Goal: Information Seeking & Learning: Learn about a topic

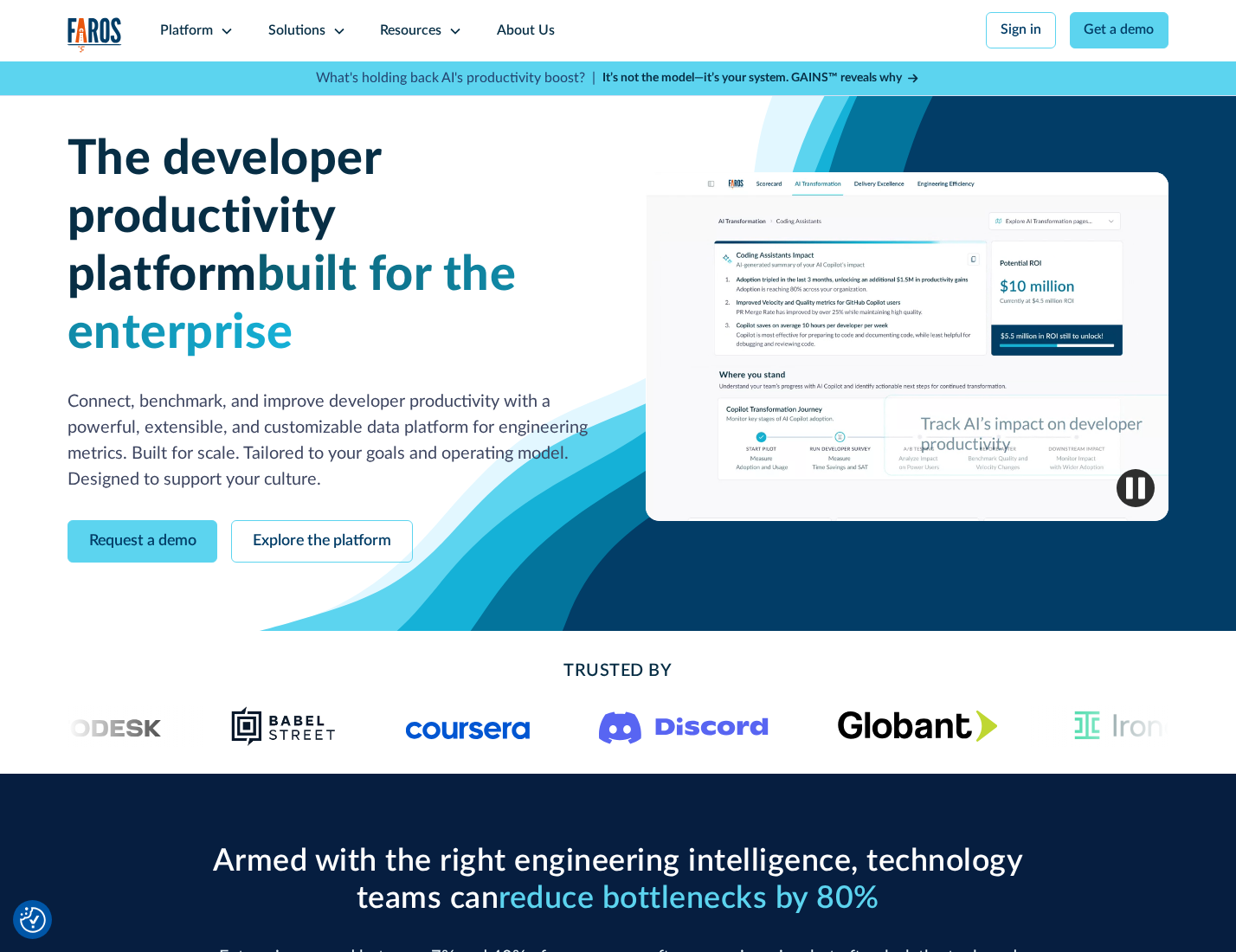
click at [224, 30] on icon at bounding box center [226, 31] width 14 height 14
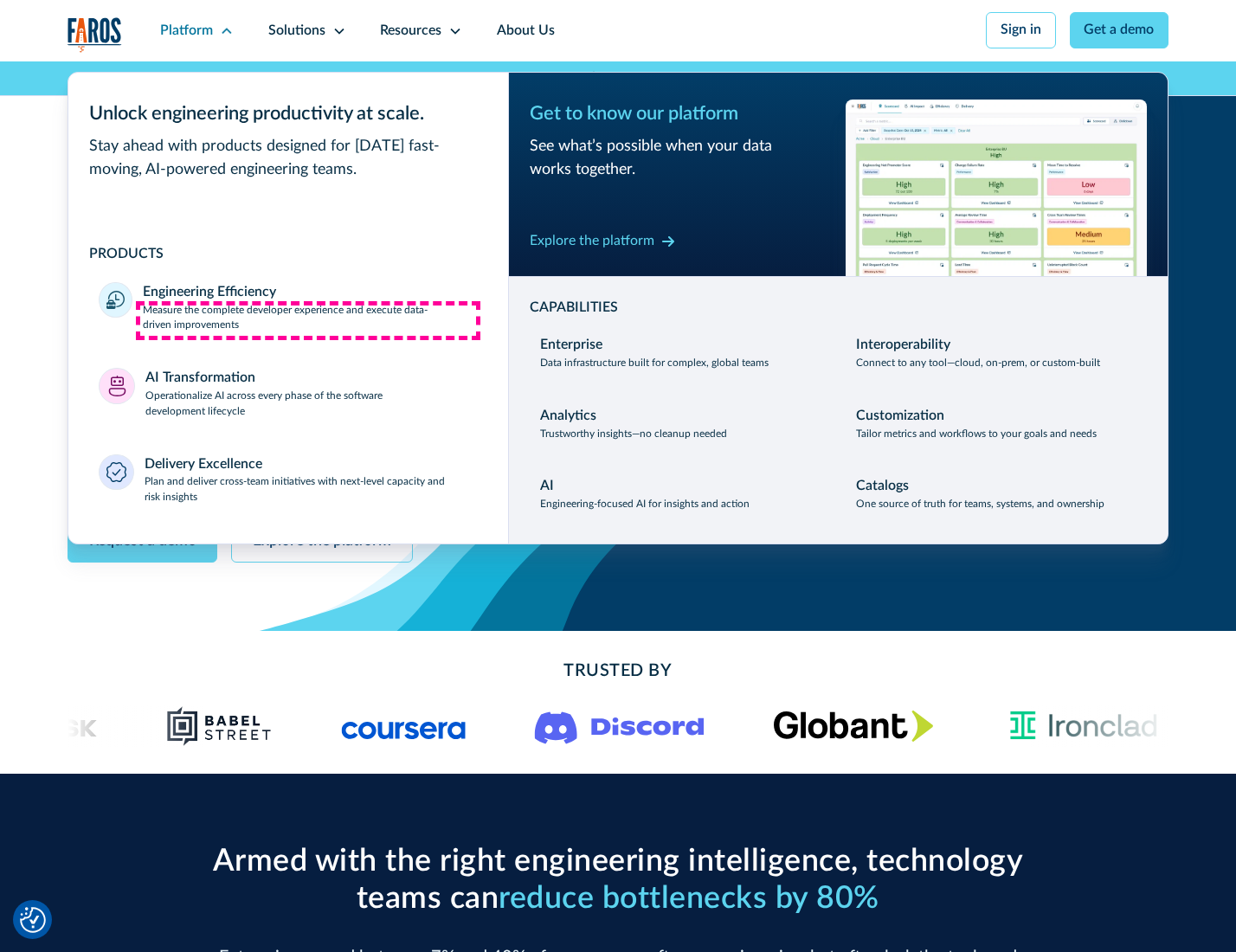
click at [308, 321] on p "Measure the complete developer experience and execute data-driven improvements" at bounding box center [310, 319] width 334 height 31
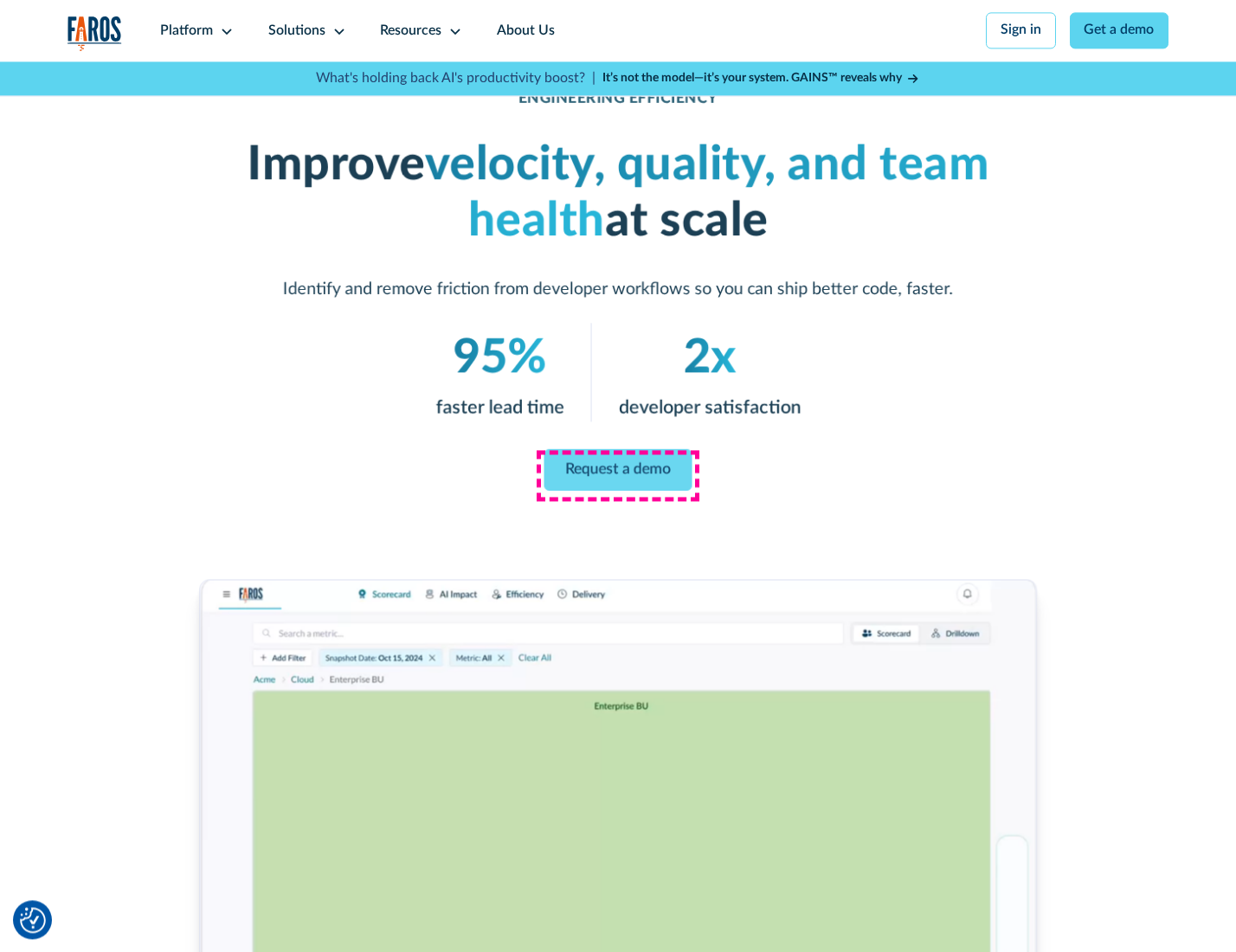
click at [618, 472] on link "Request a demo" at bounding box center [618, 470] width 148 height 42
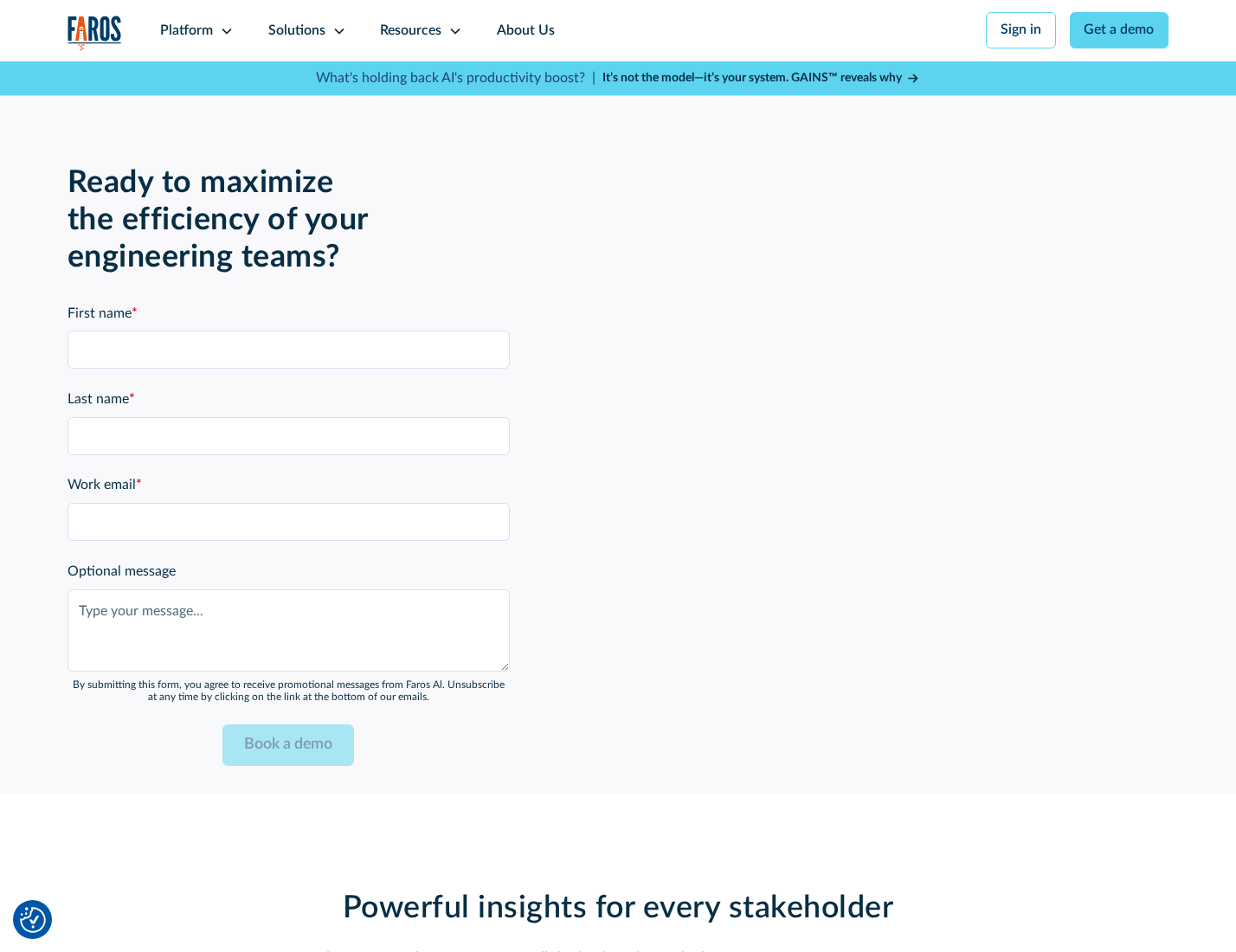
scroll to position [3768, 0]
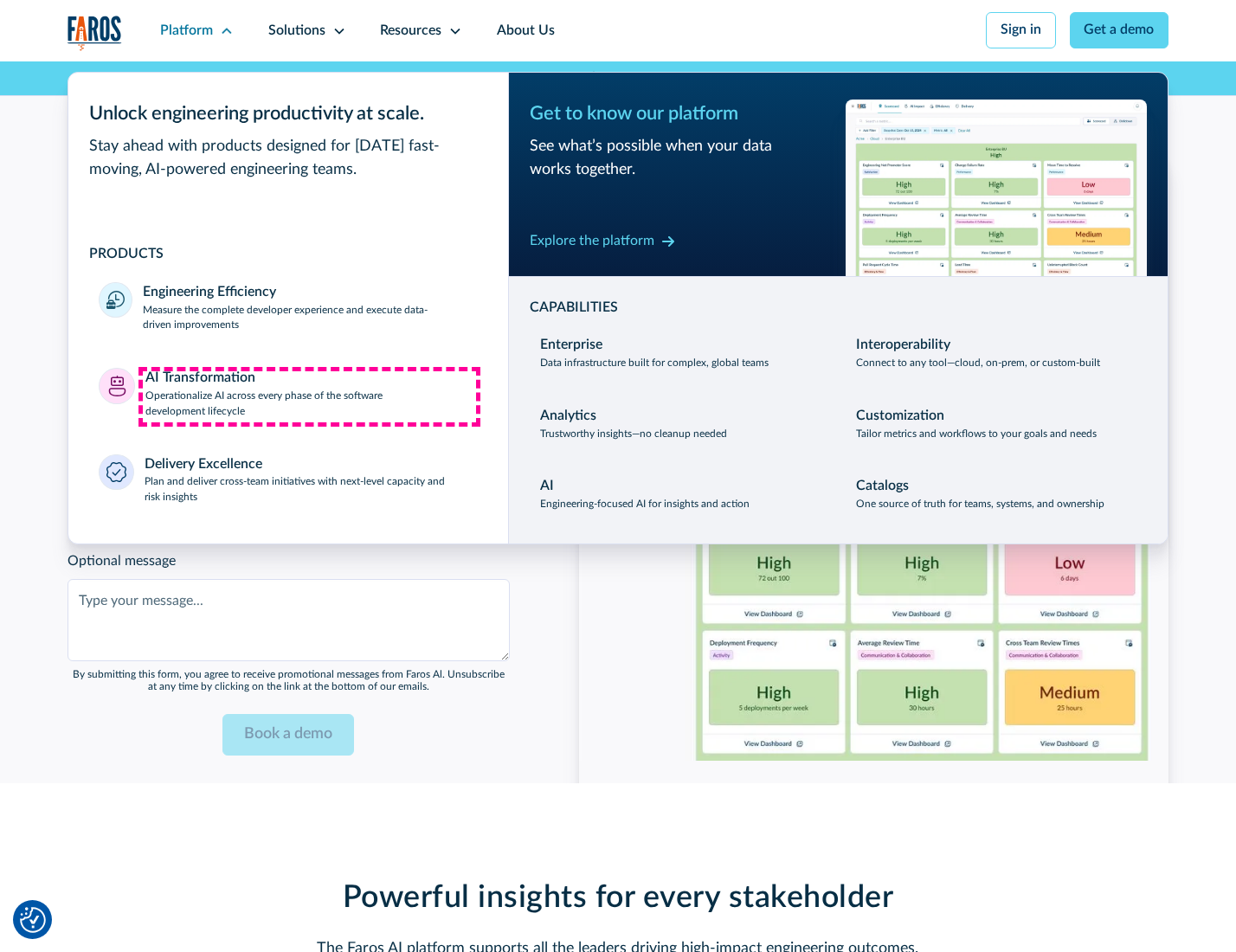
click at [309, 396] on p "Operationalize AI across every phase of the software development lifecycle" at bounding box center [312, 404] width 333 height 31
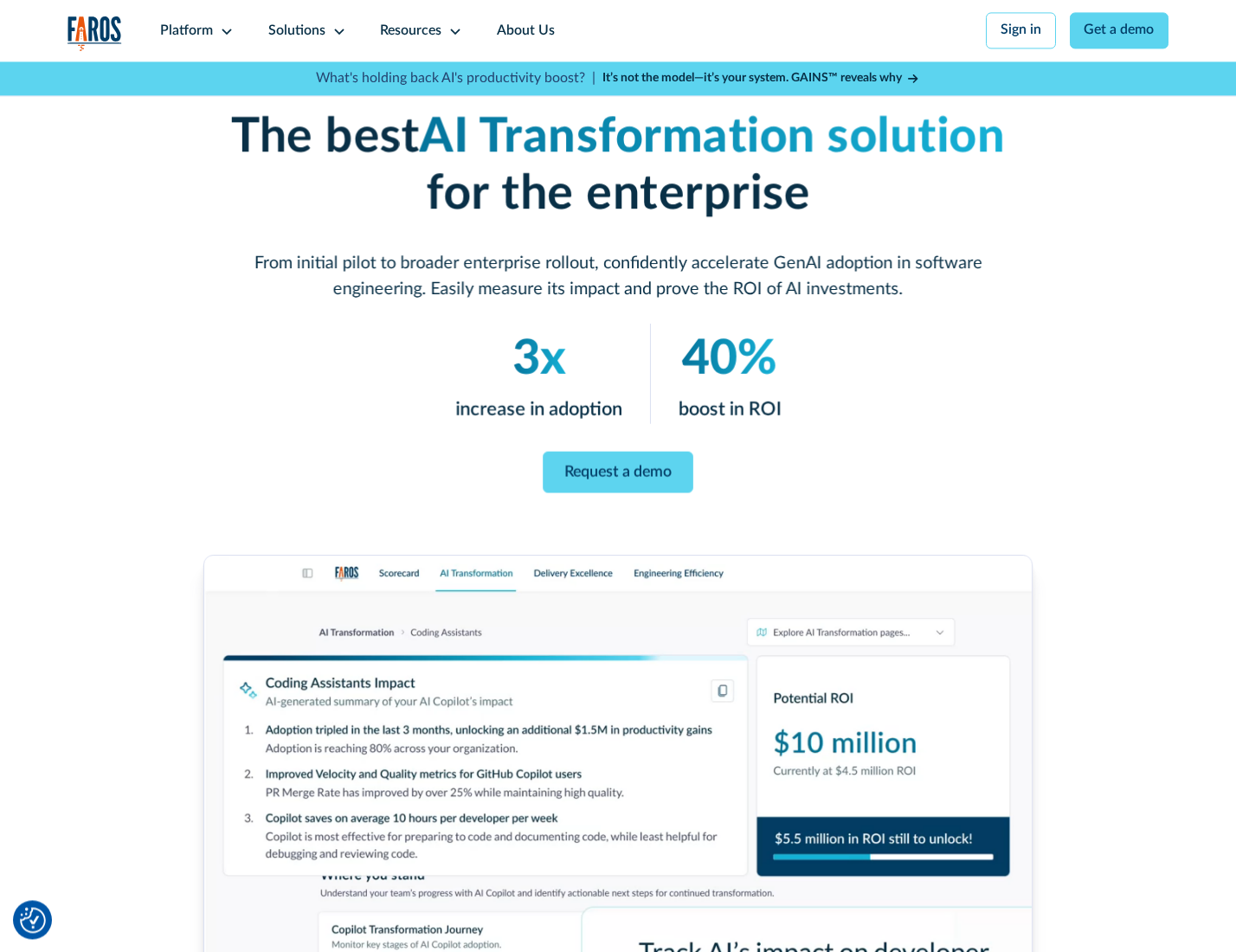
click at [618, 470] on link "Request a demo" at bounding box center [618, 472] width 150 height 43
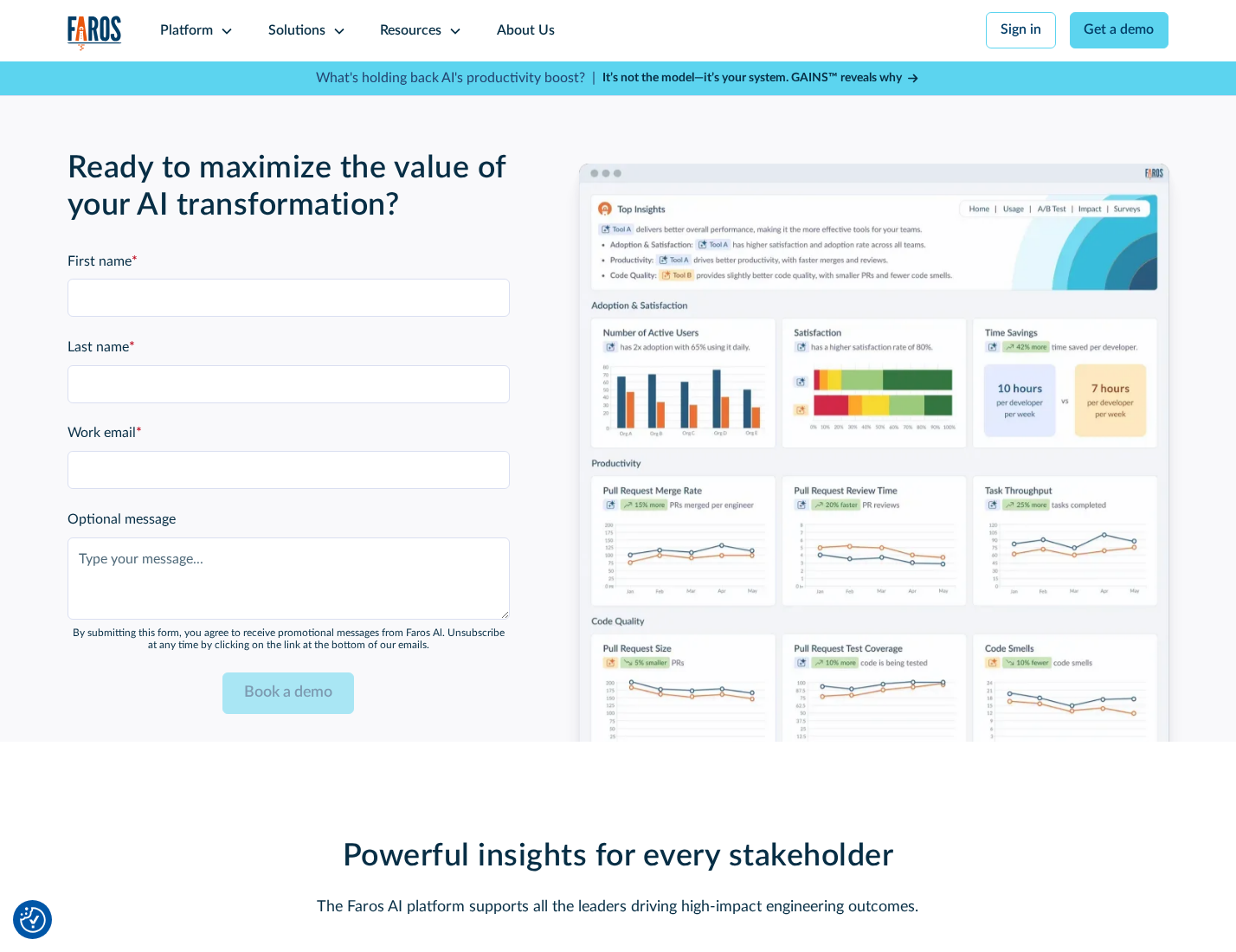
scroll to position [4185, 0]
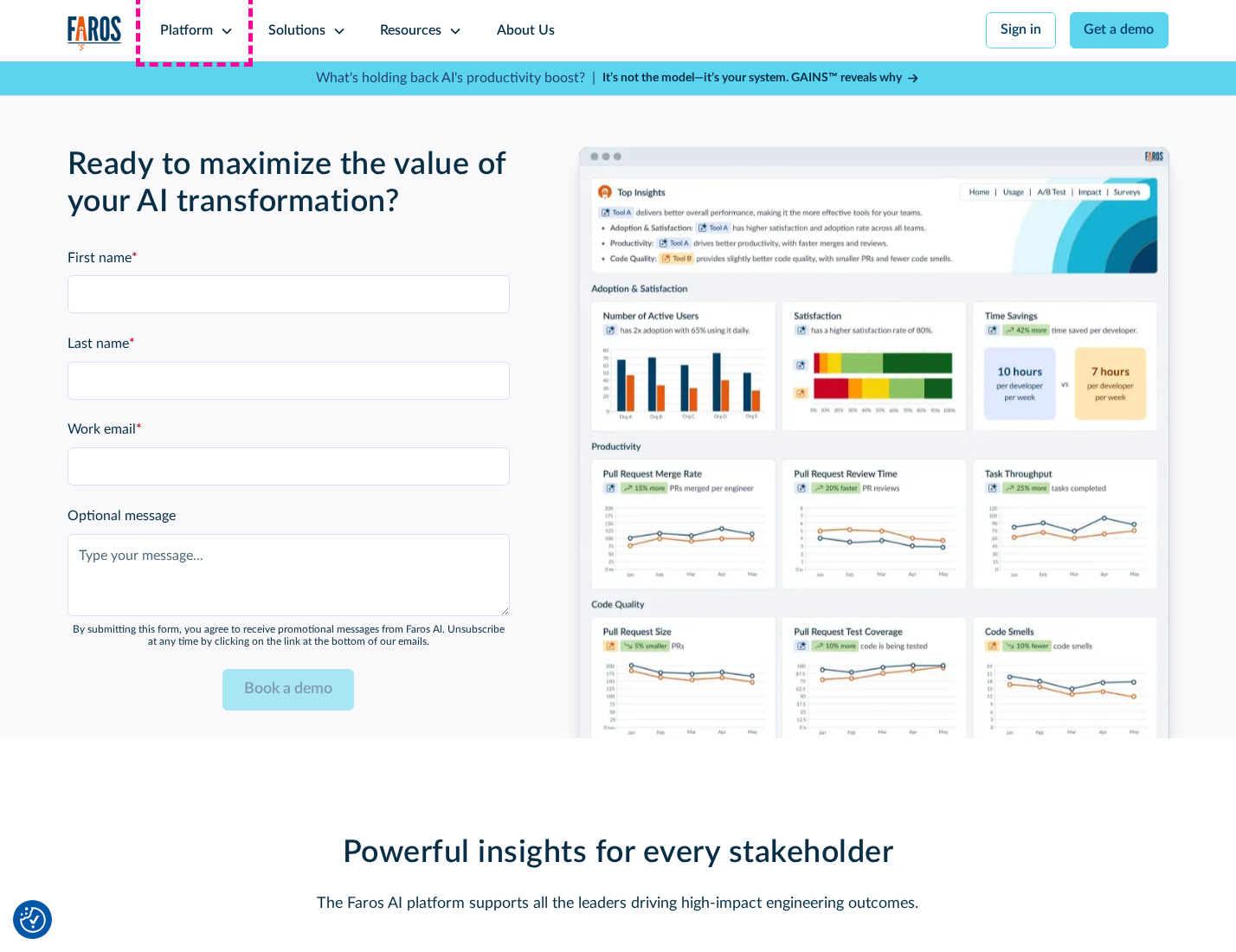
click at [194, 30] on div "Platform" at bounding box center [186, 31] width 53 height 21
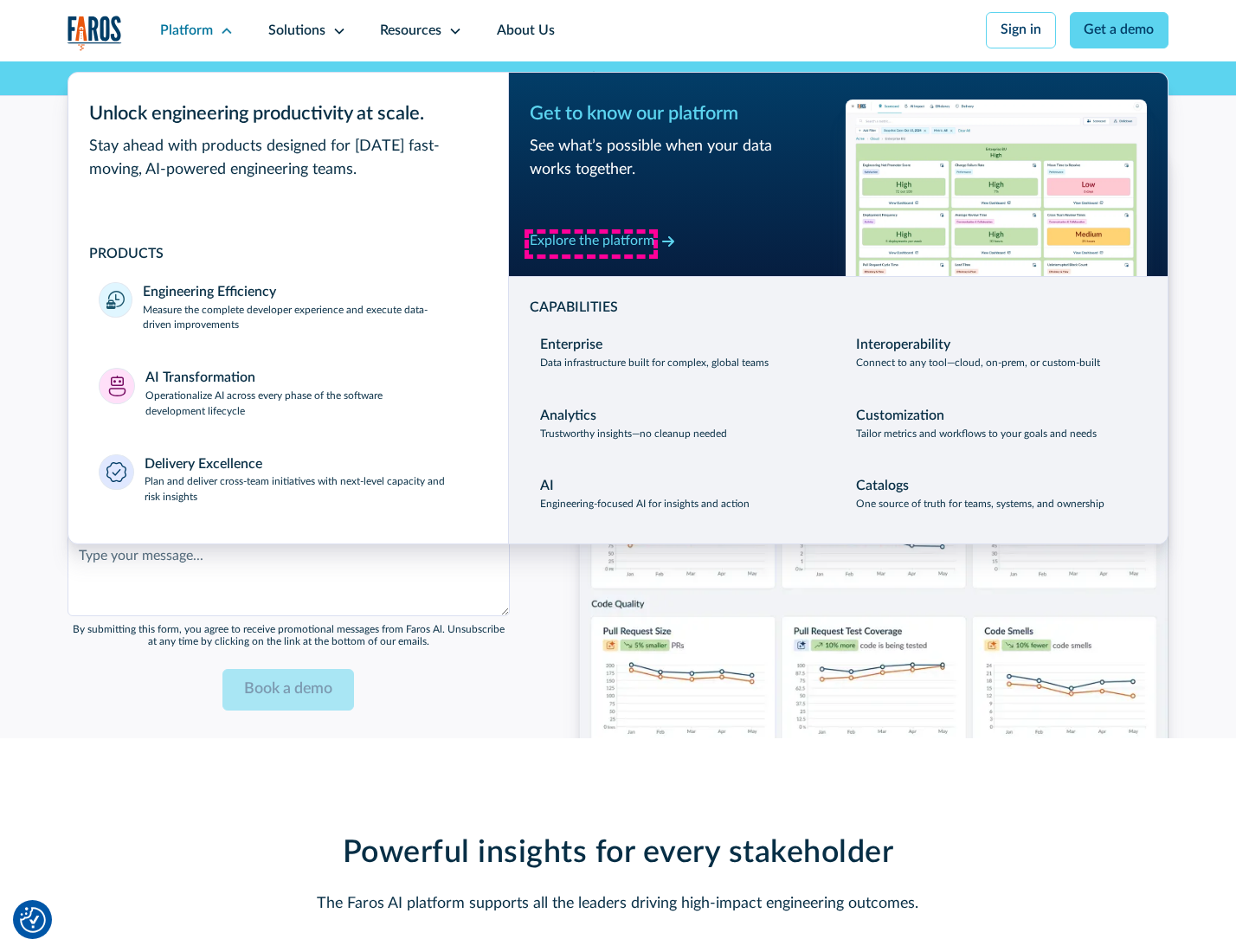
click at [591, 243] on div "Explore the platform" at bounding box center [591, 241] width 125 height 21
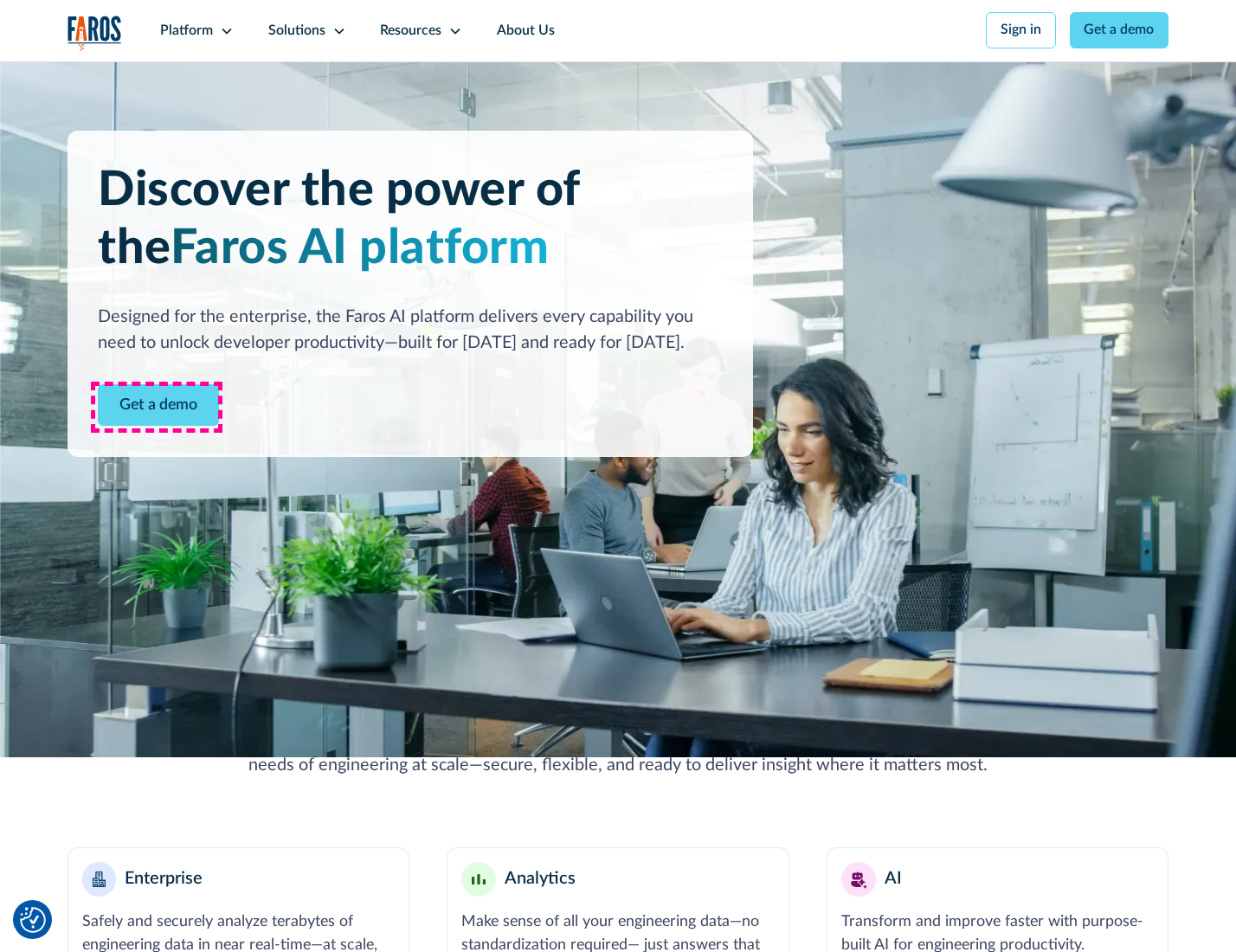
click at [157, 407] on link "Get a demo" at bounding box center [158, 405] width 121 height 43
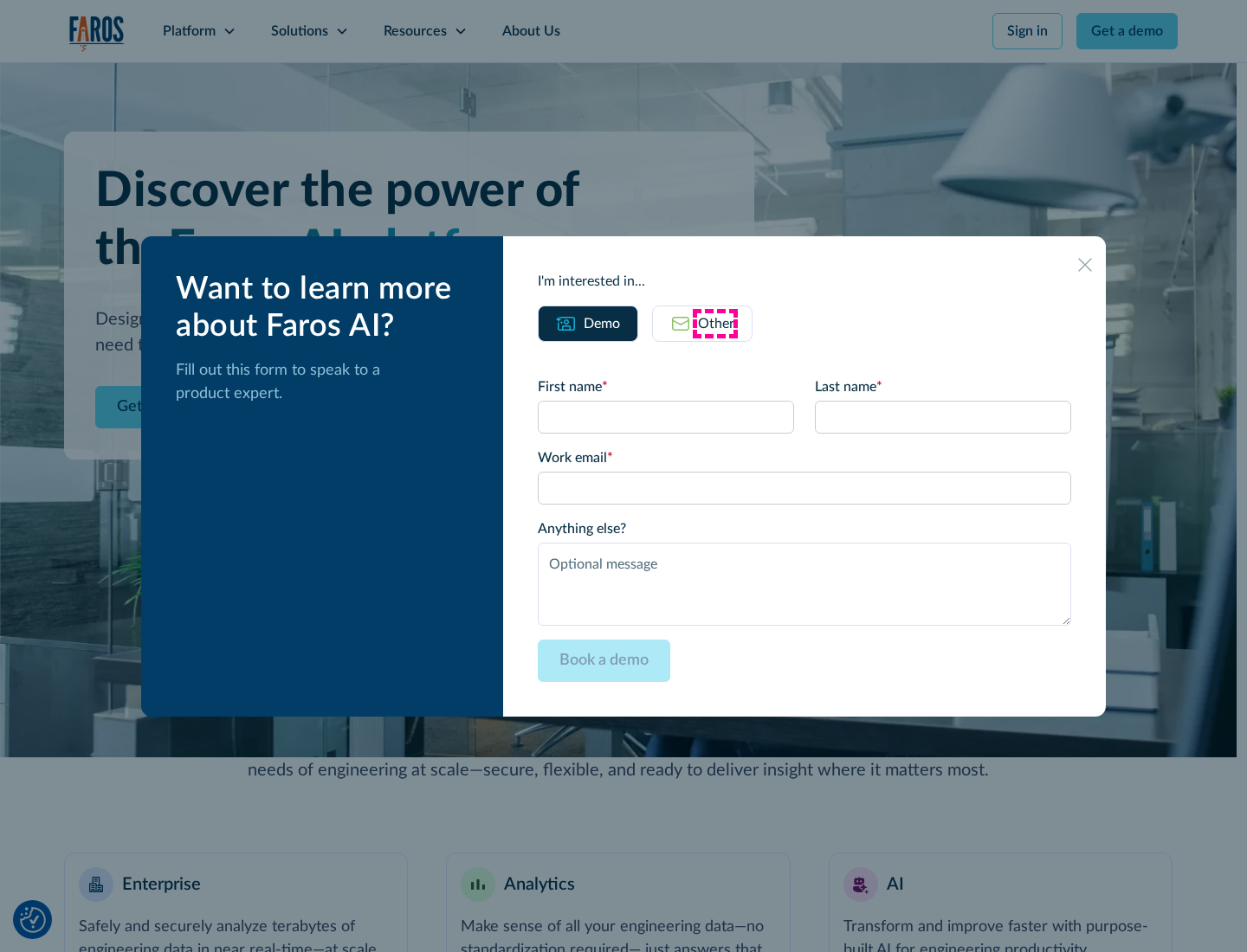
click at [715, 323] on div "Other" at bounding box center [716, 324] width 37 height 21
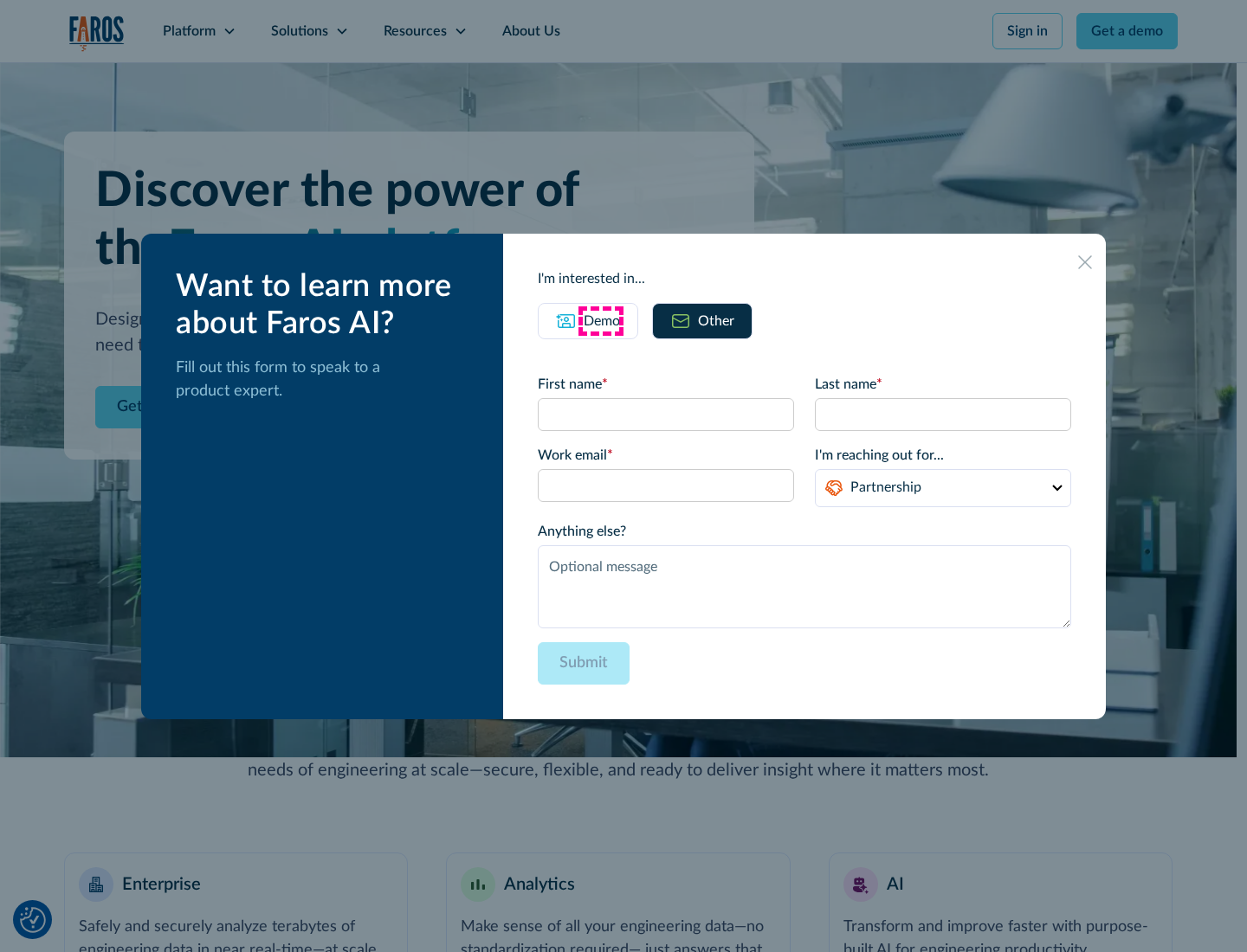
click at [600, 321] on div "Demo" at bounding box center [602, 321] width 37 height 21
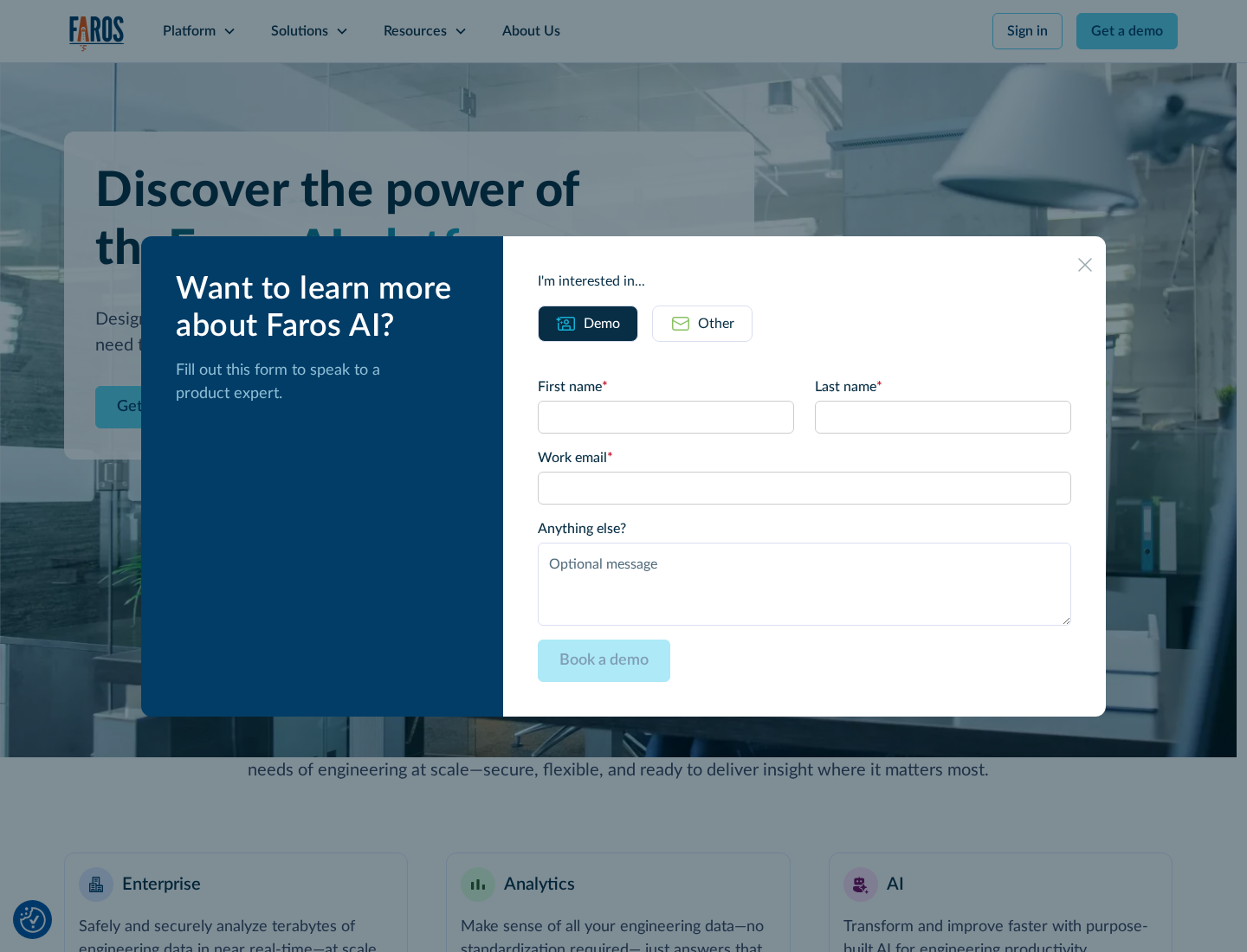
click at [1086, 264] on icon at bounding box center [1085, 265] width 14 height 14
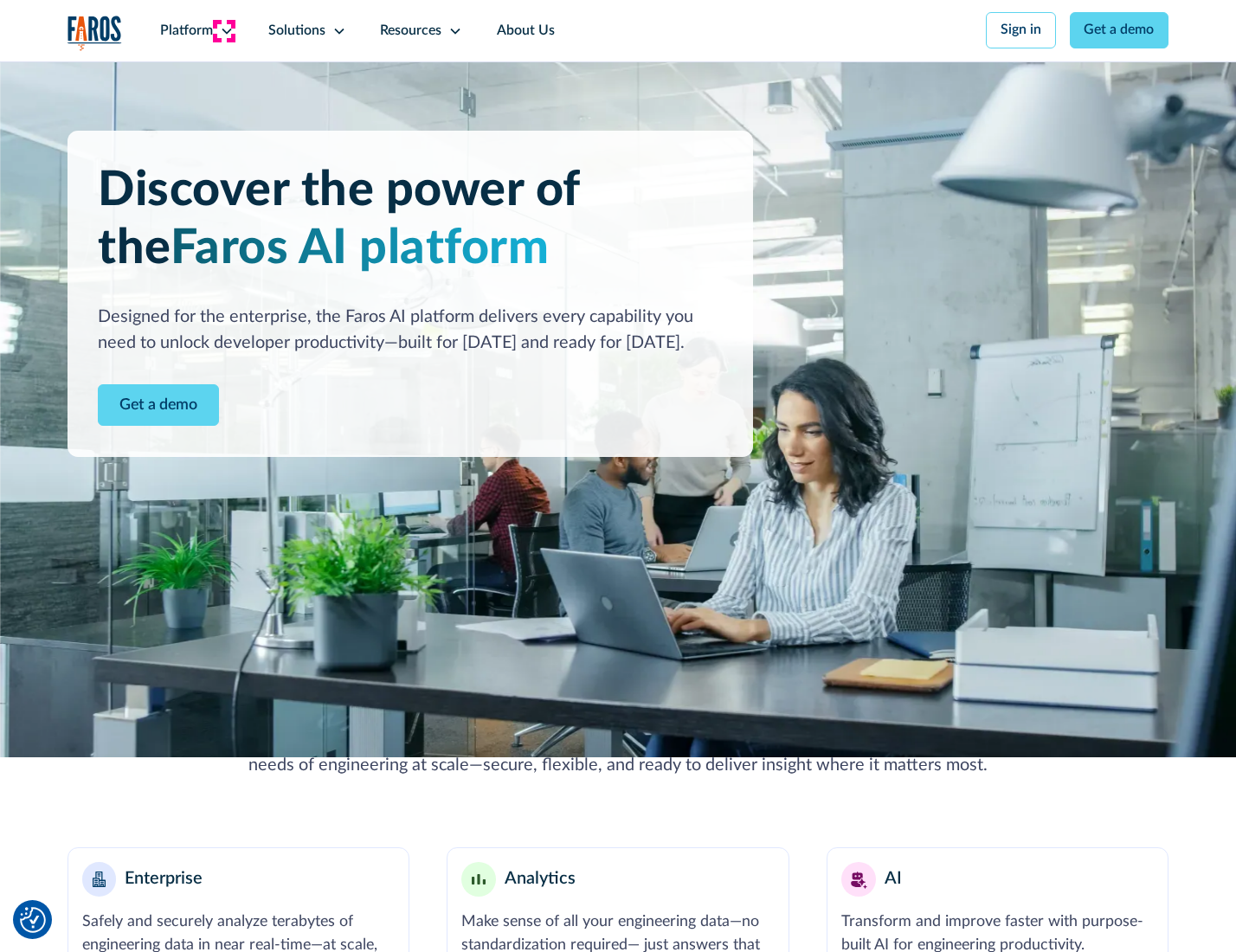
click at [224, 30] on icon at bounding box center [226, 31] width 14 height 14
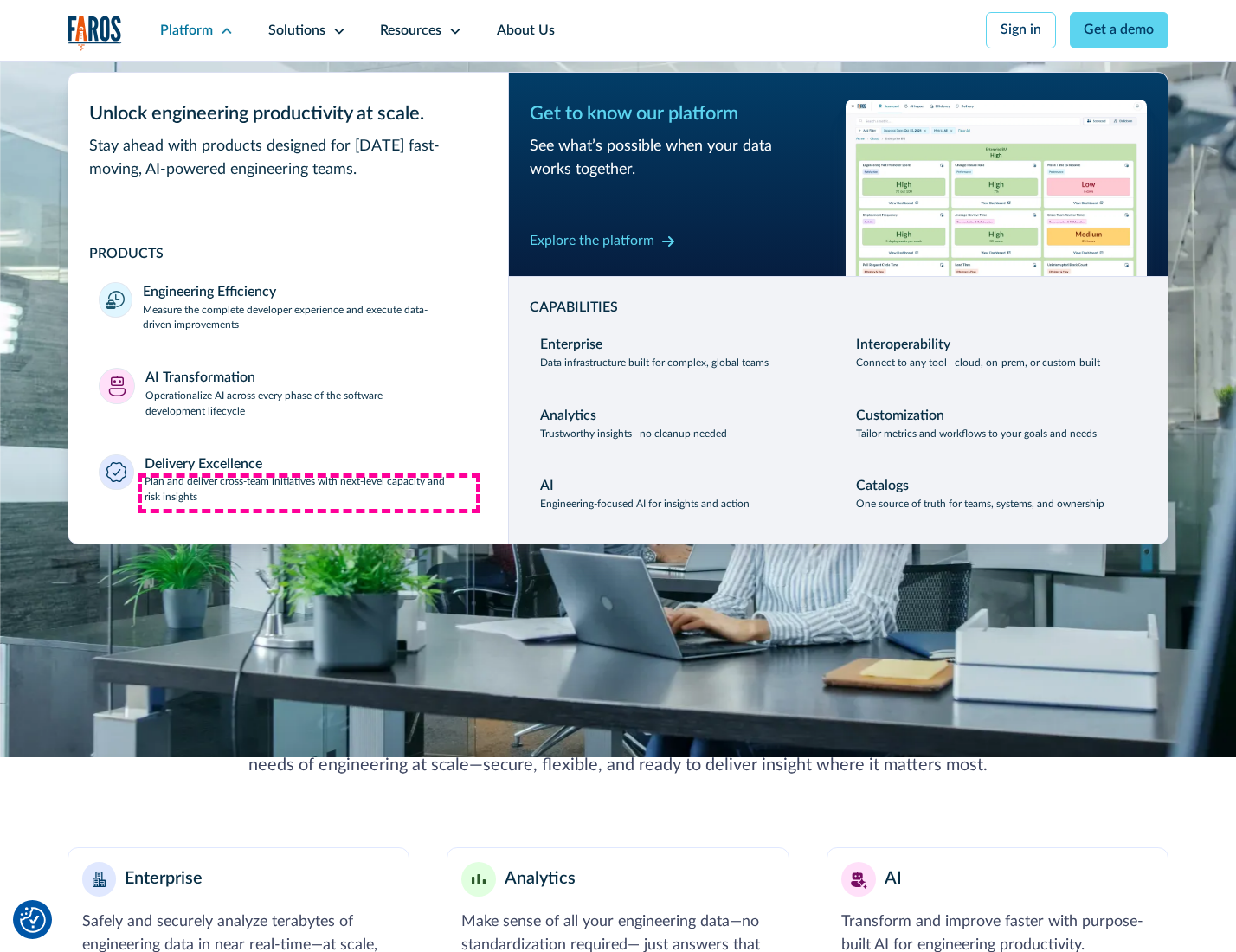
click at [309, 493] on p "Plan and deliver cross-team initiatives with next-level capacity and risk insig…" at bounding box center [311, 490] width 334 height 31
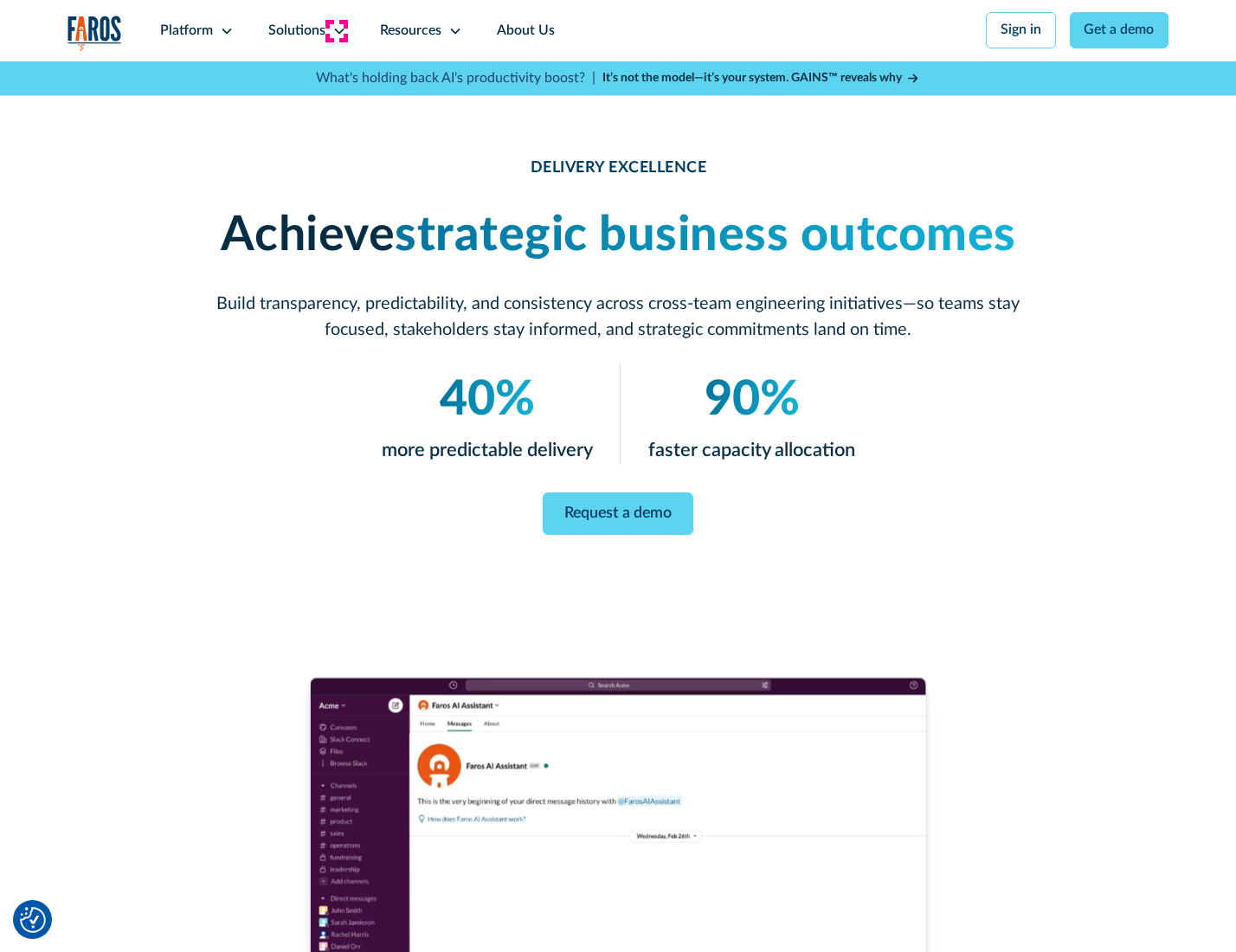
click at [336, 30] on icon at bounding box center [340, 31] width 14 height 14
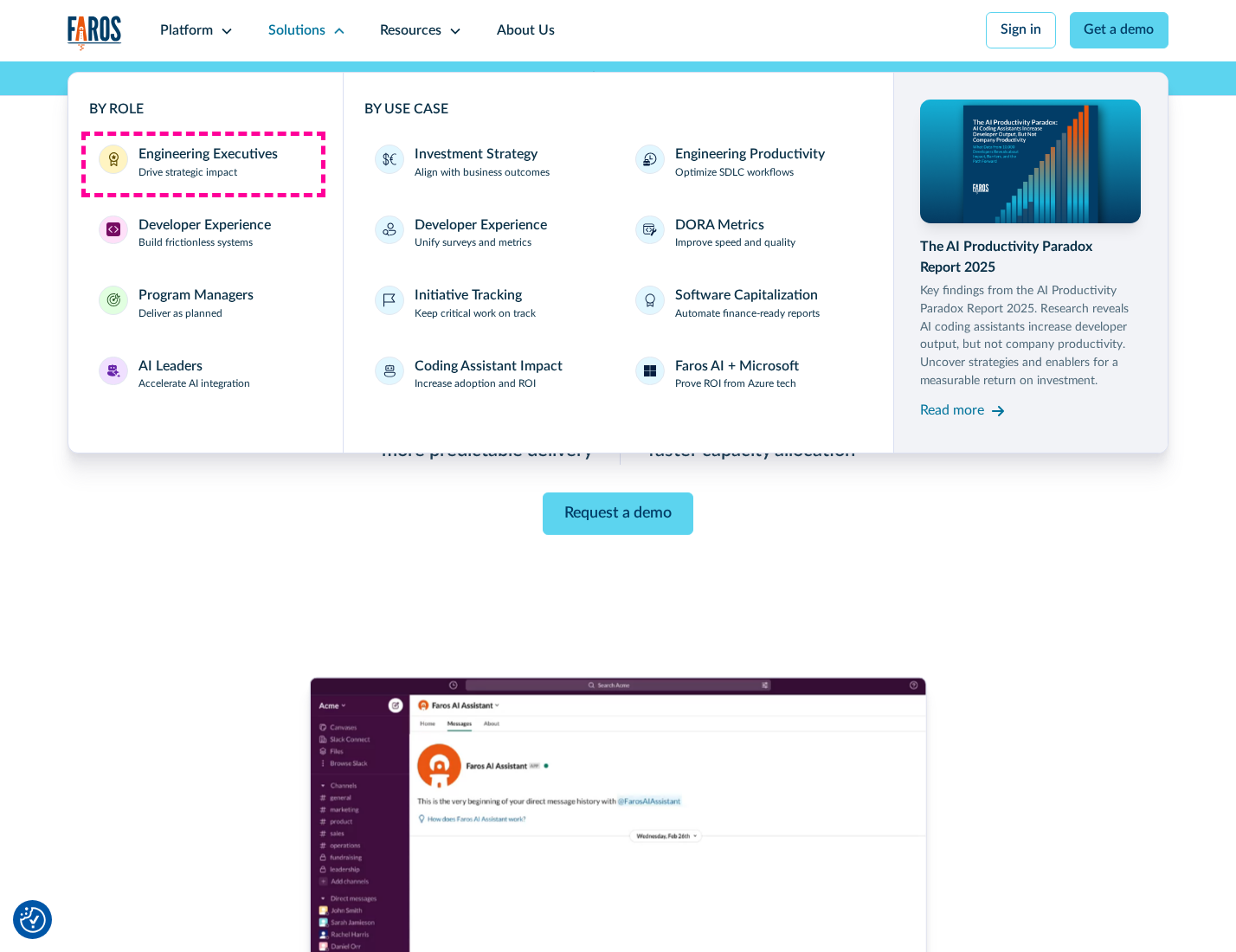
click at [203, 164] on div "Engineering Executives" at bounding box center [208, 155] width 139 height 21
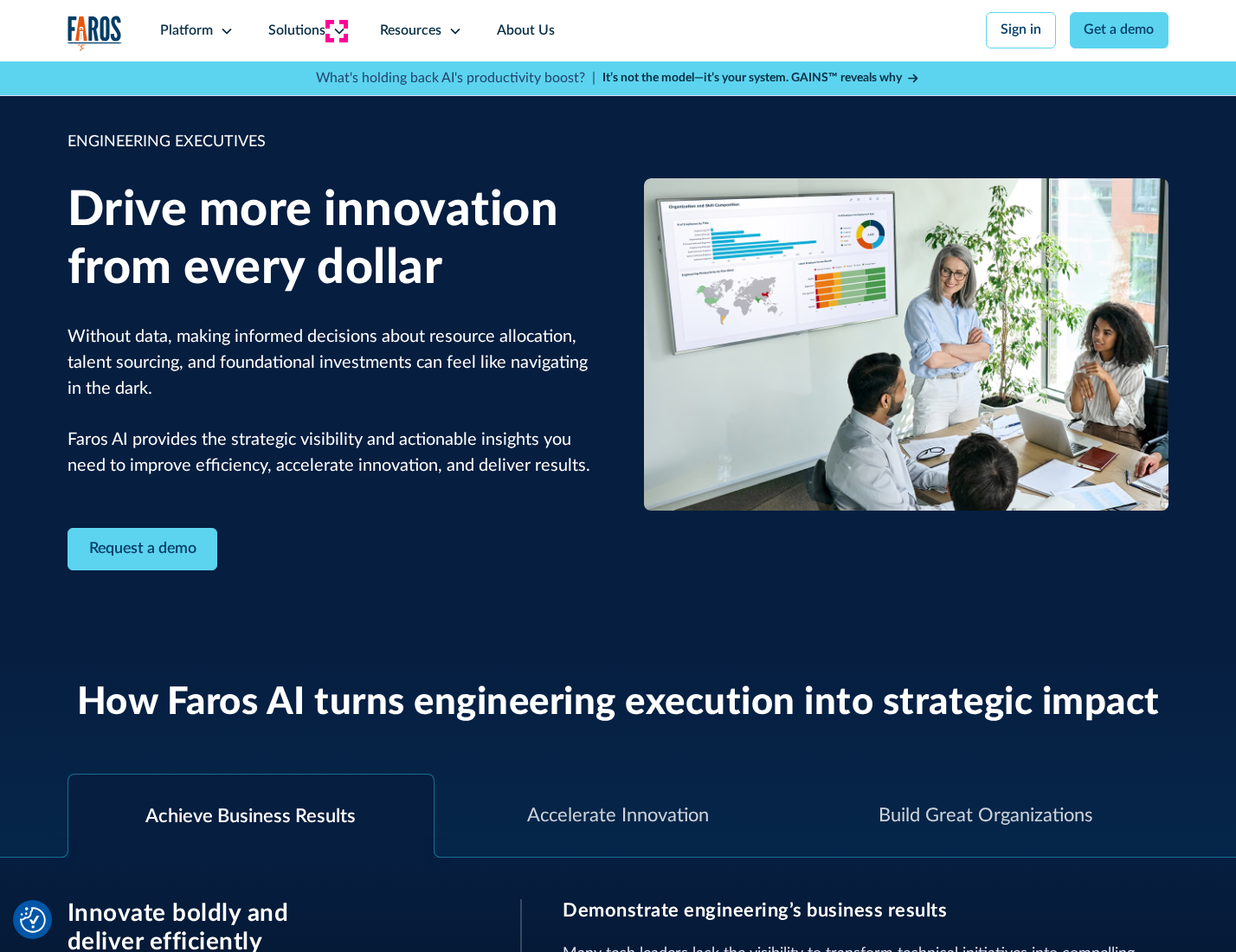
click at [336, 30] on icon at bounding box center [340, 31] width 14 height 14
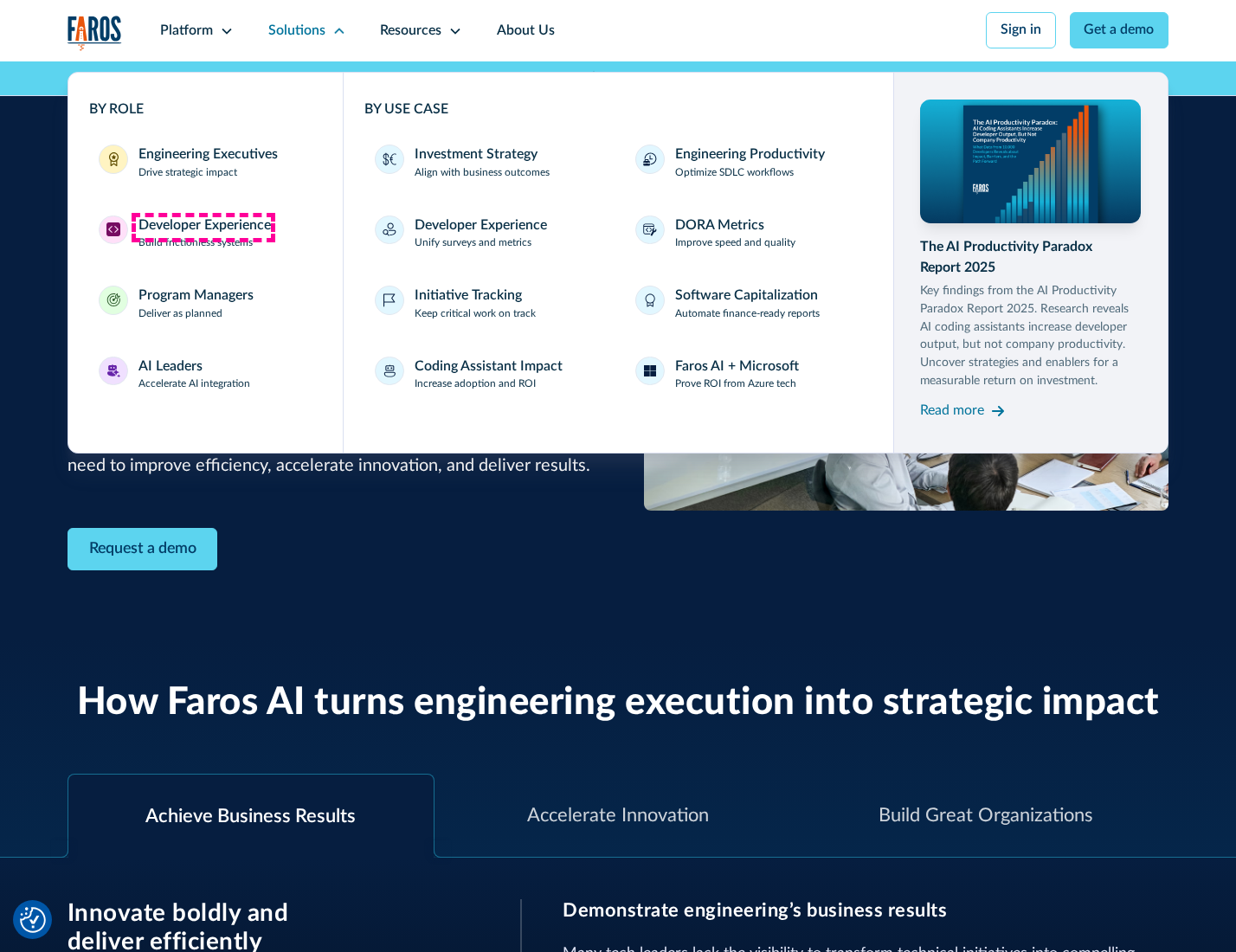
click at [203, 226] on div "Developer Experience" at bounding box center [205, 226] width 132 height 21
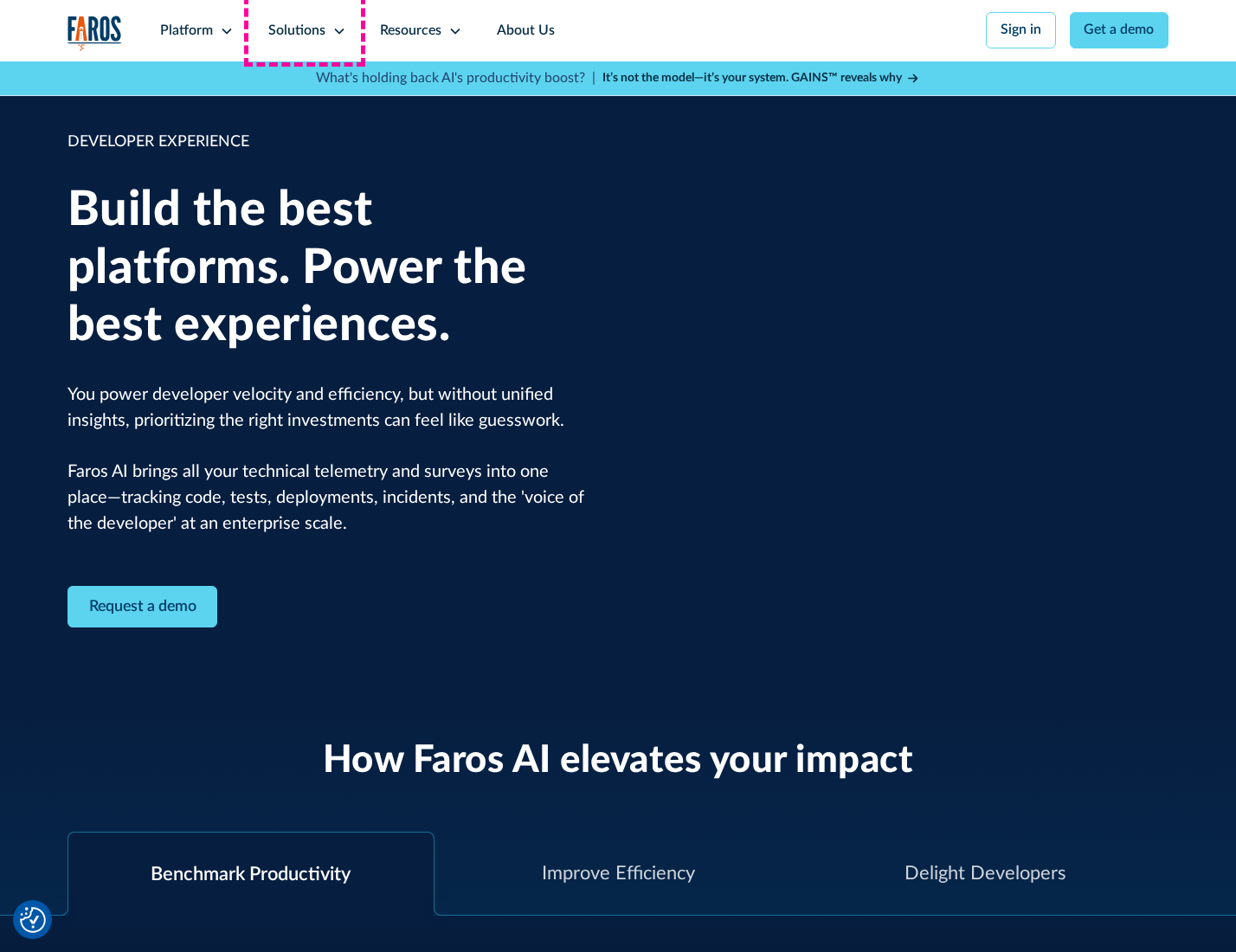
click at [305, 30] on div "Solutions" at bounding box center [297, 31] width 57 height 21
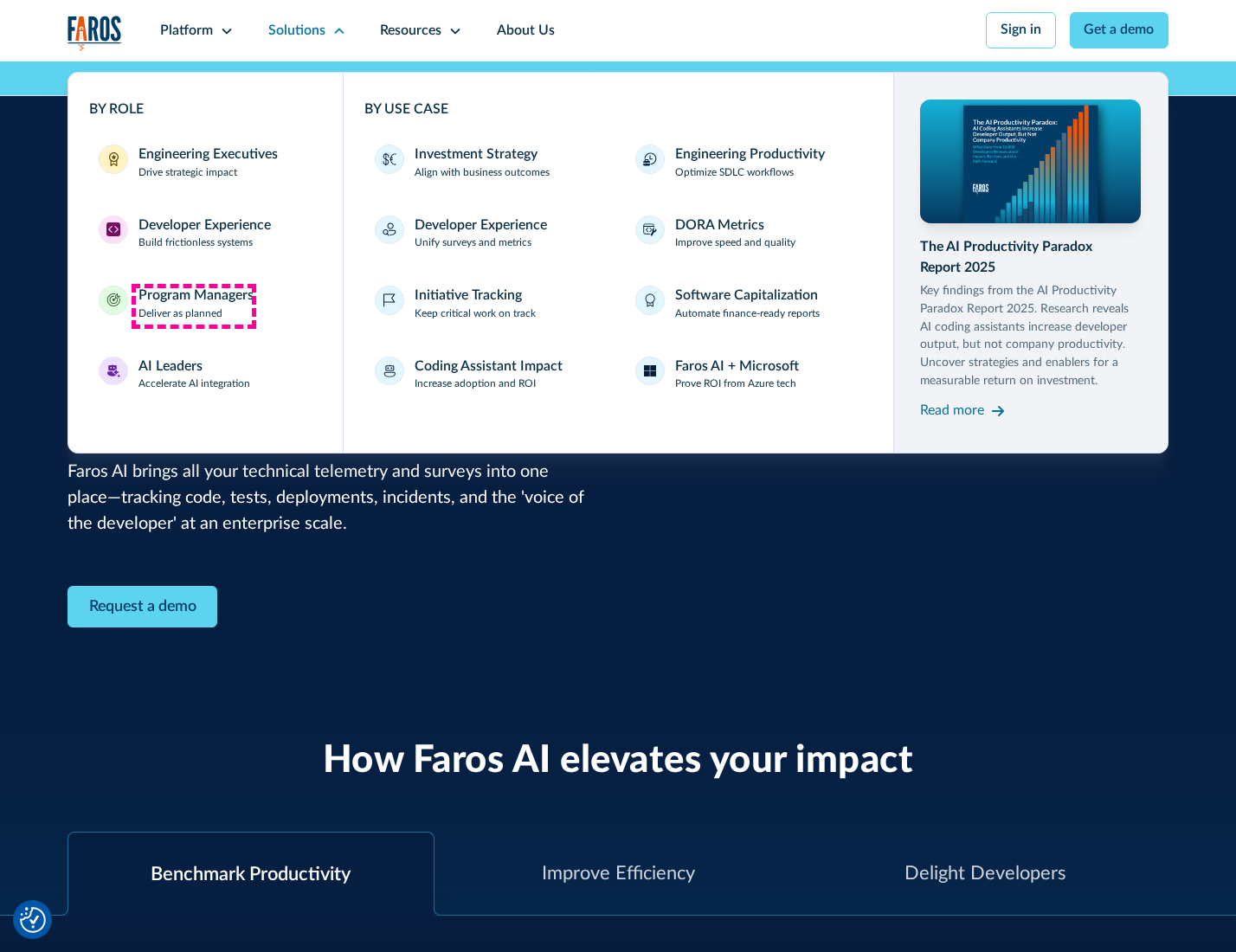
click at [193, 306] on div "Program Managers" at bounding box center [196, 296] width 115 height 21
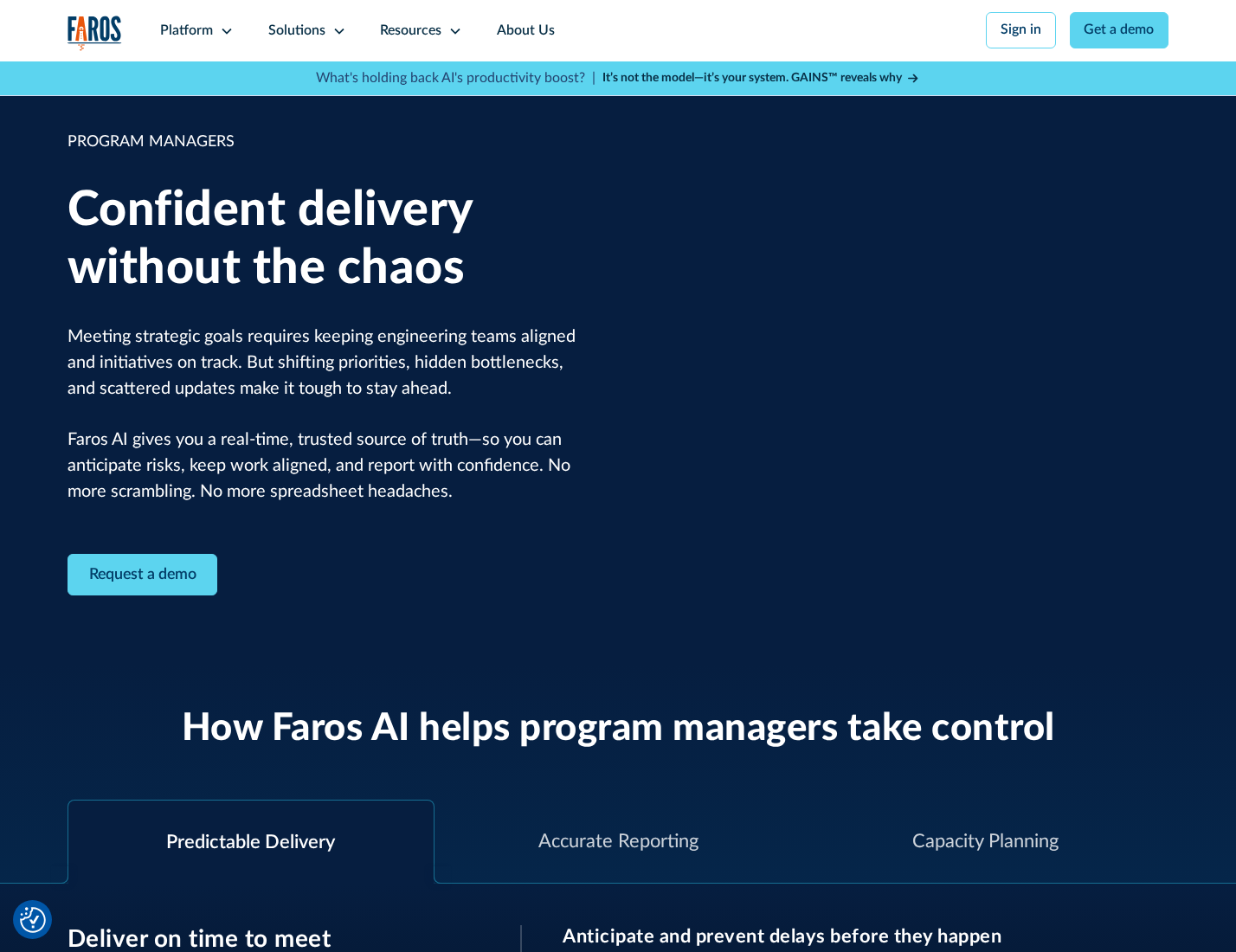
click at [336, 31] on icon at bounding box center [340, 31] width 14 height 14
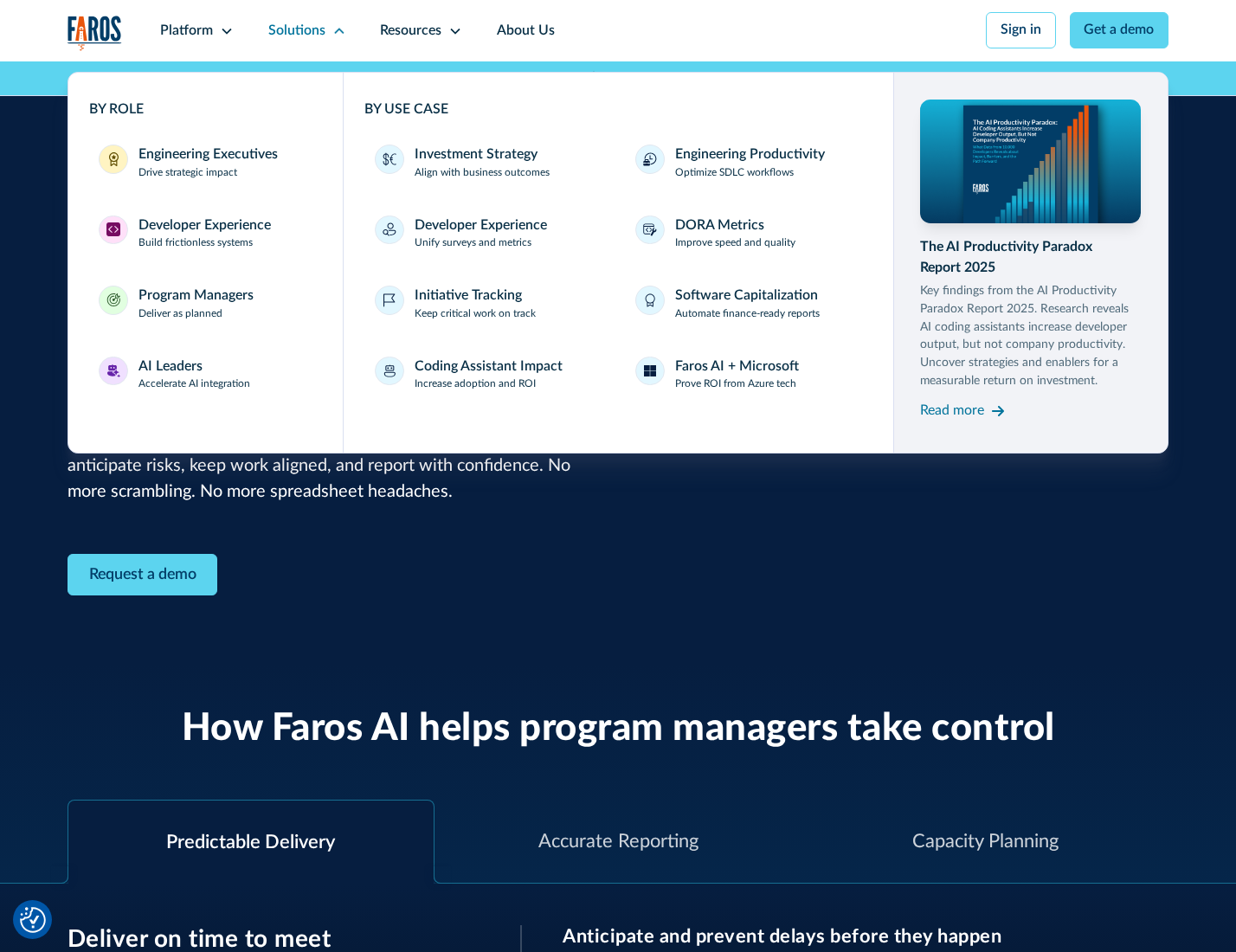
click at [192, 376] on div "AI Leaders" at bounding box center [171, 367] width 64 height 21
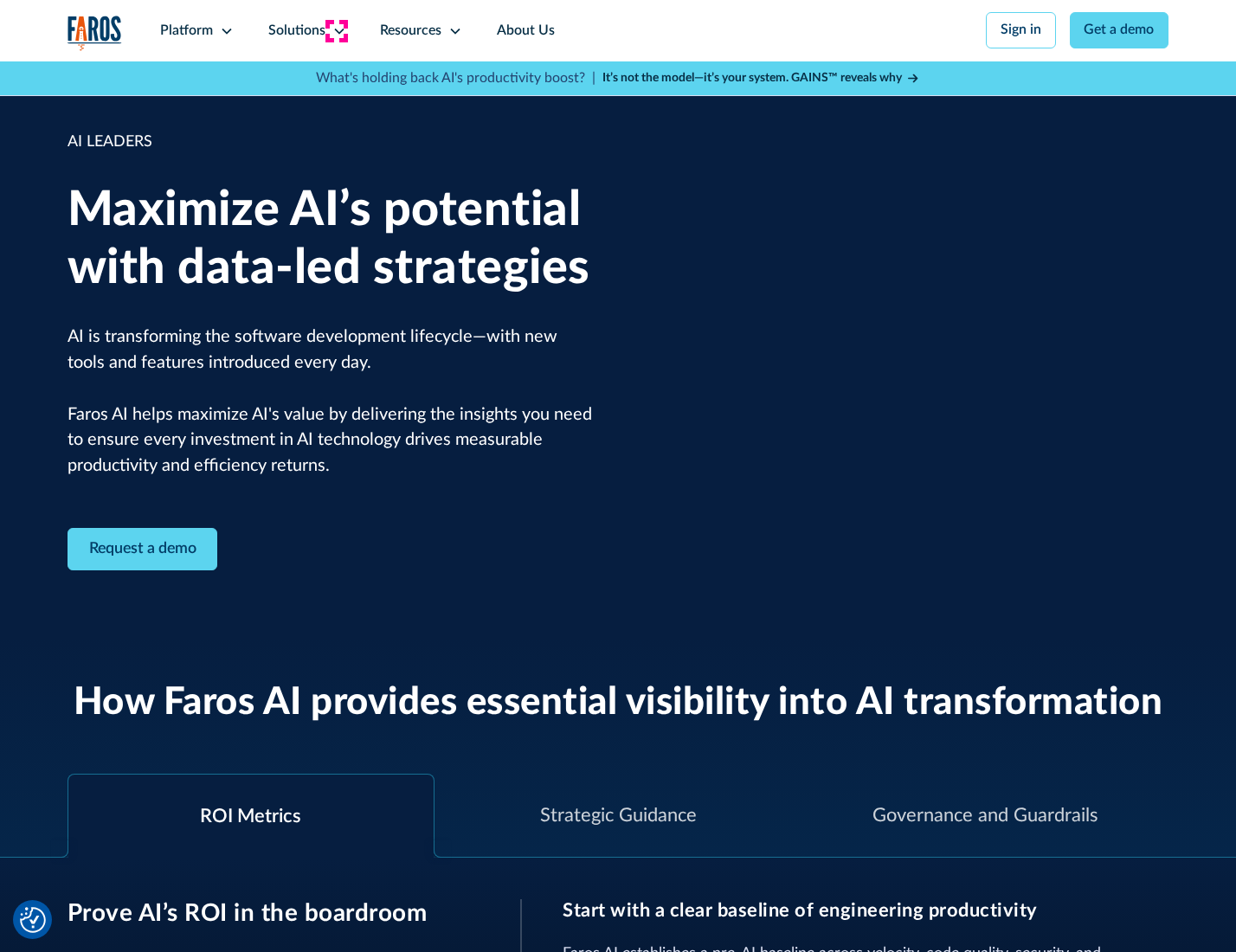
click at [336, 30] on icon at bounding box center [340, 31] width 14 height 14
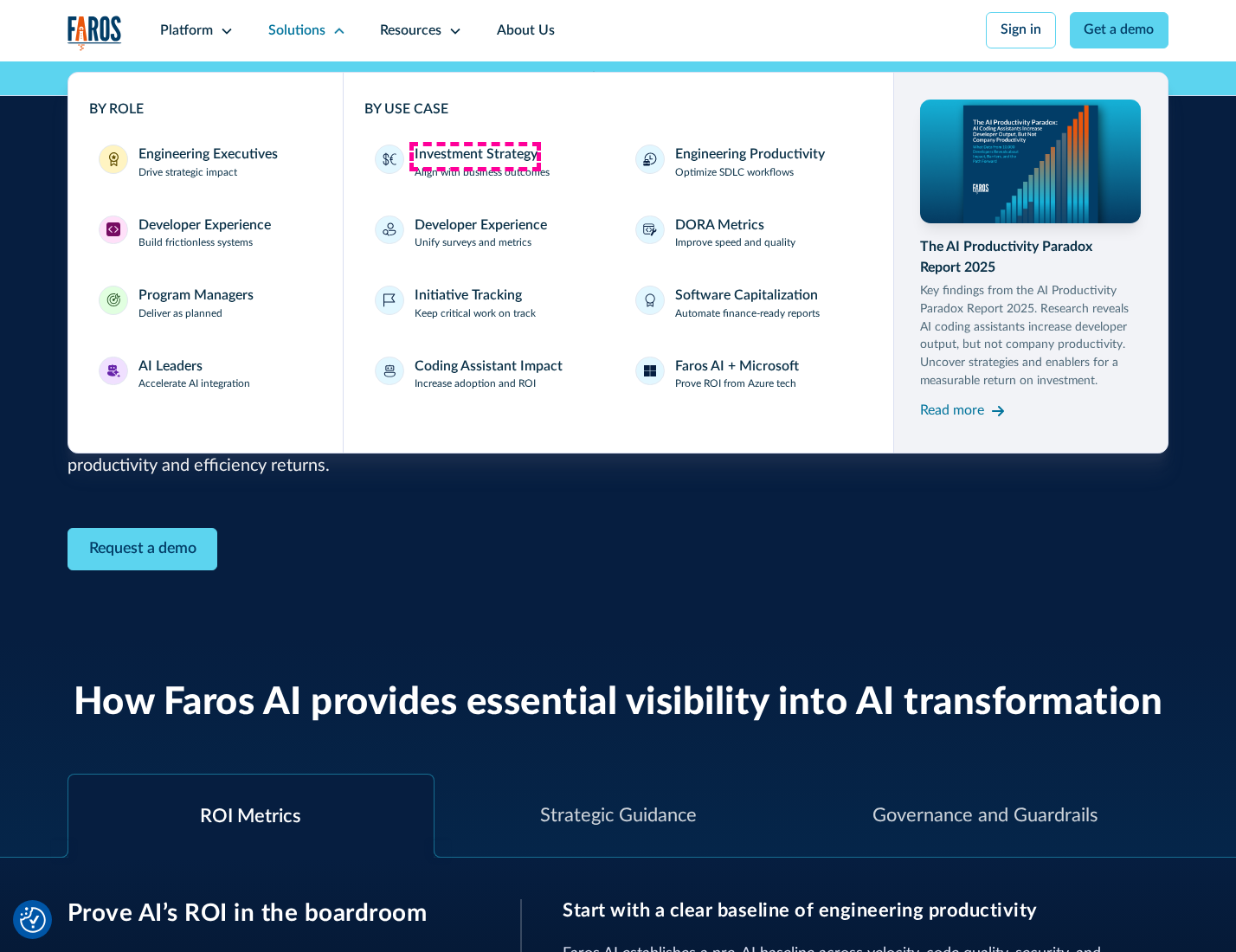
click at [475, 156] on div "Investment Strategy" at bounding box center [476, 155] width 123 height 21
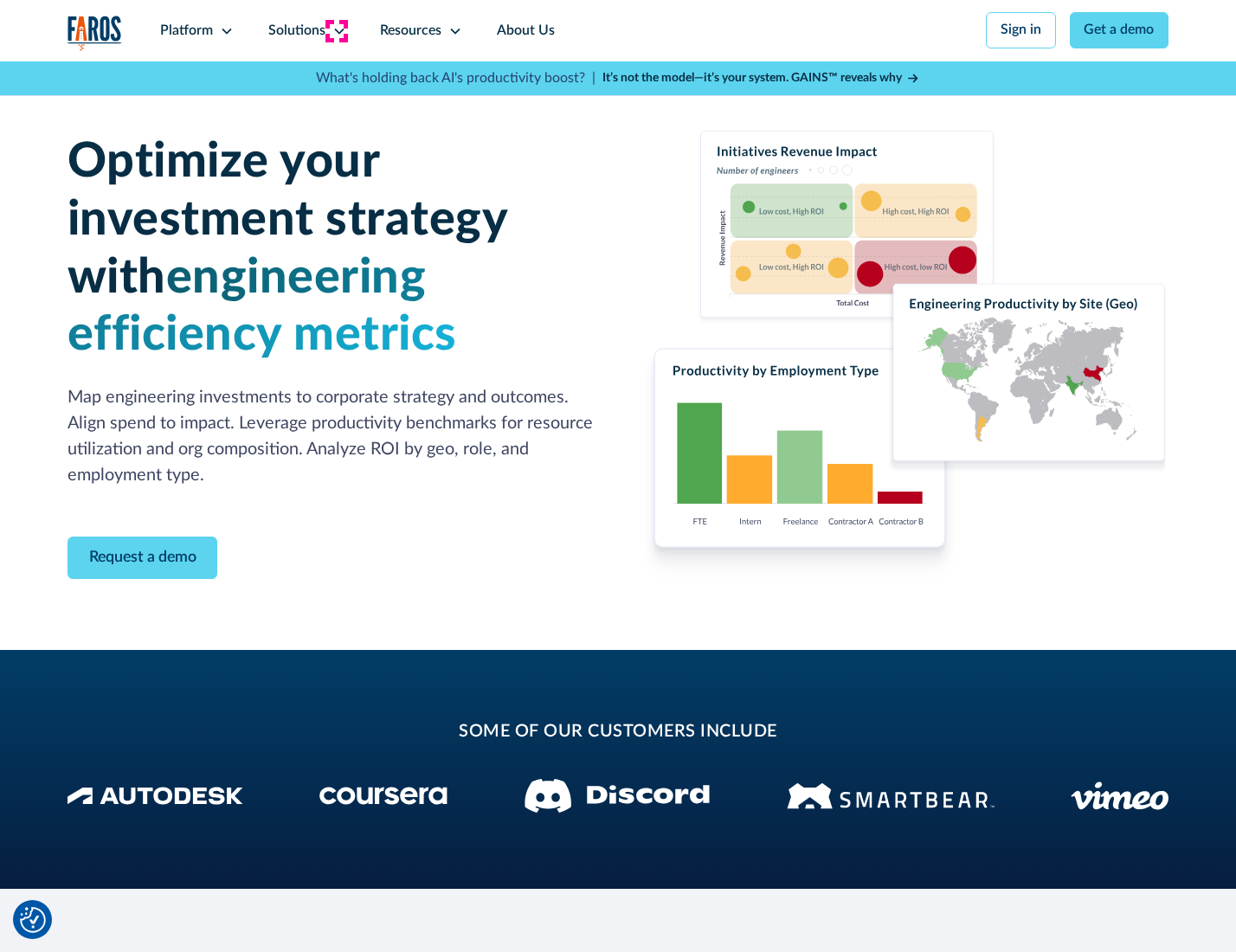
click at [336, 30] on icon at bounding box center [340, 31] width 14 height 14
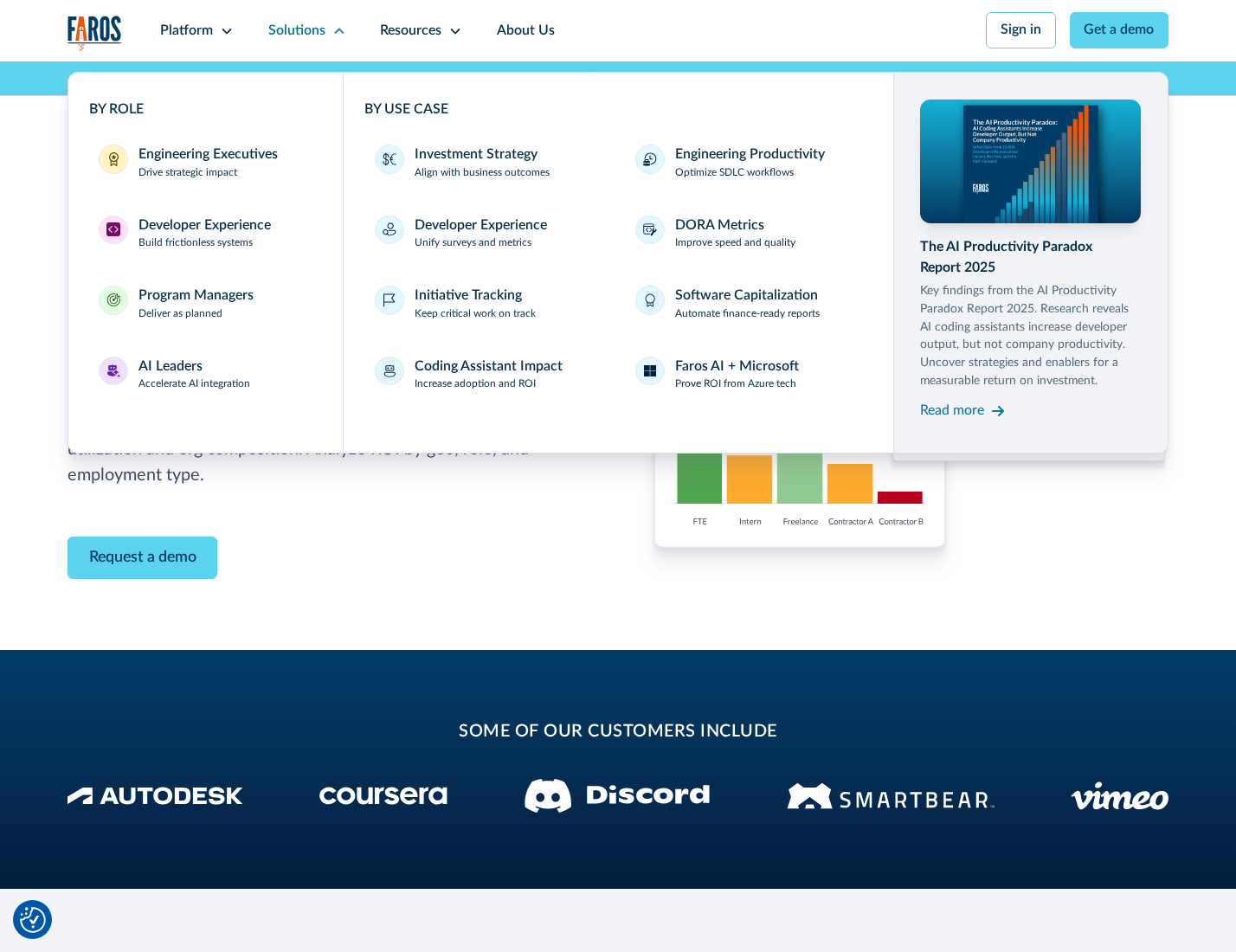
click at [737, 387] on p "Prove ROI from Azure tech" at bounding box center [735, 384] width 121 height 16
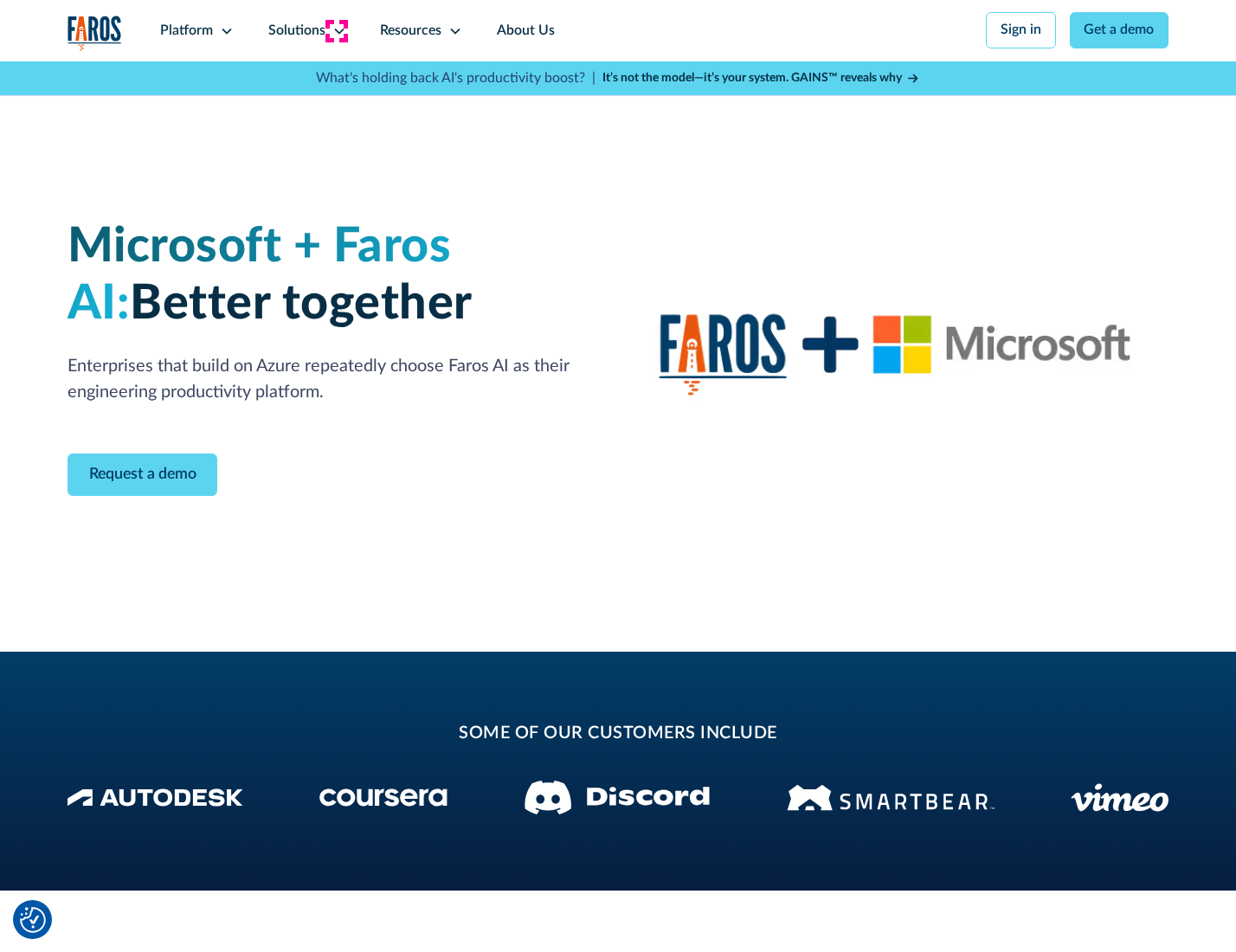
click at [336, 30] on icon at bounding box center [340, 31] width 14 height 14
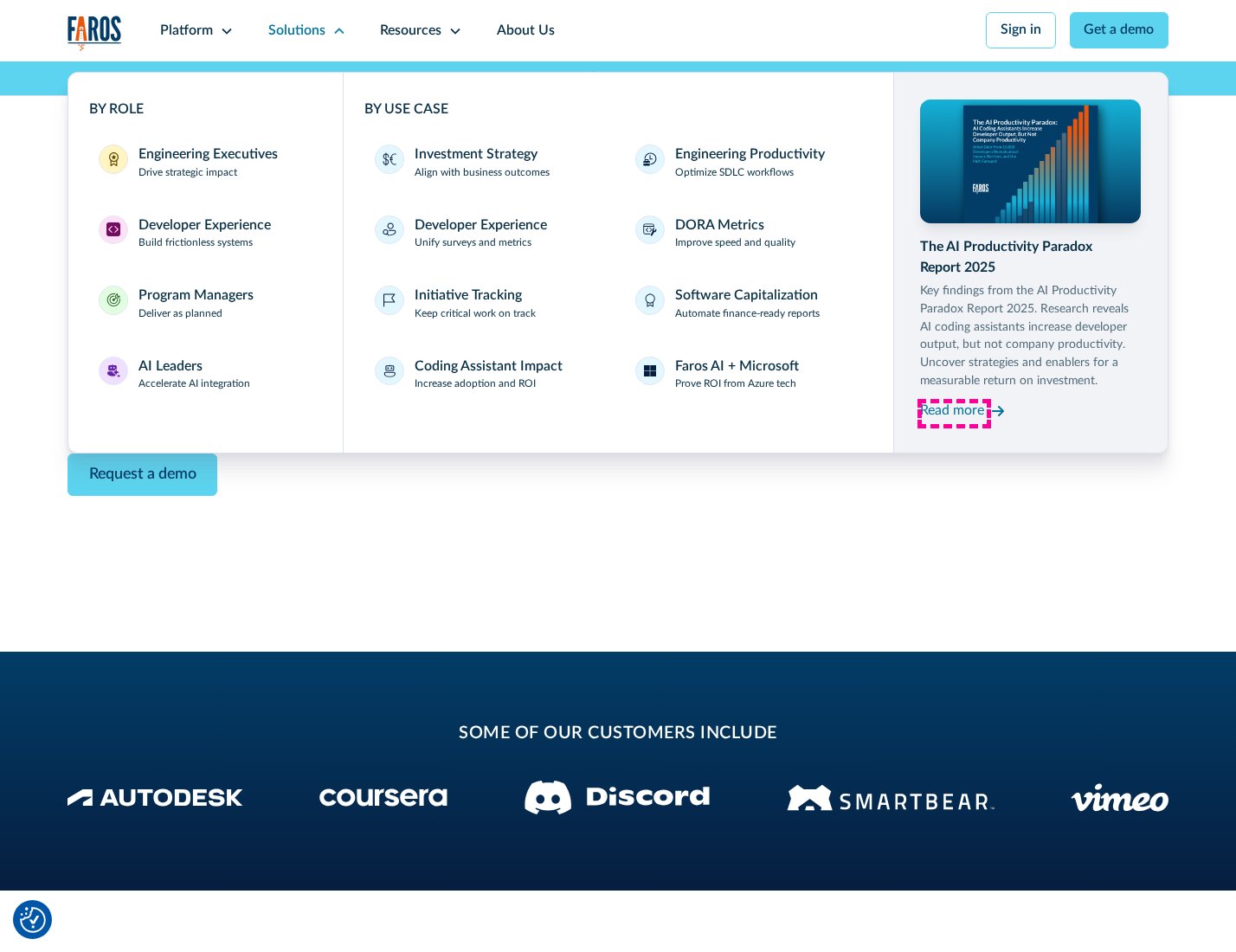
click at [954, 414] on div "Read more" at bounding box center [952, 411] width 64 height 21
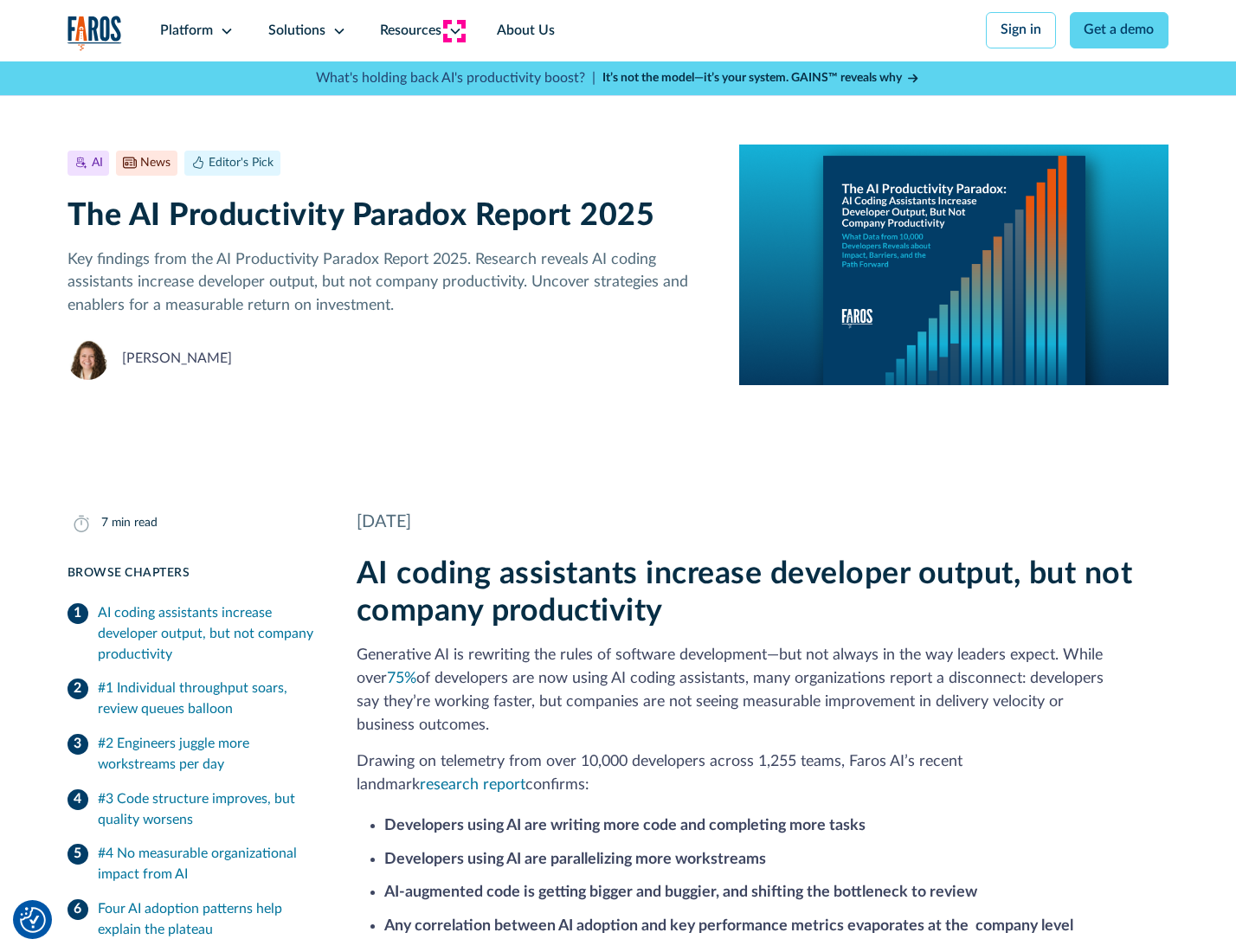
click at [454, 30] on icon at bounding box center [456, 31] width 14 height 14
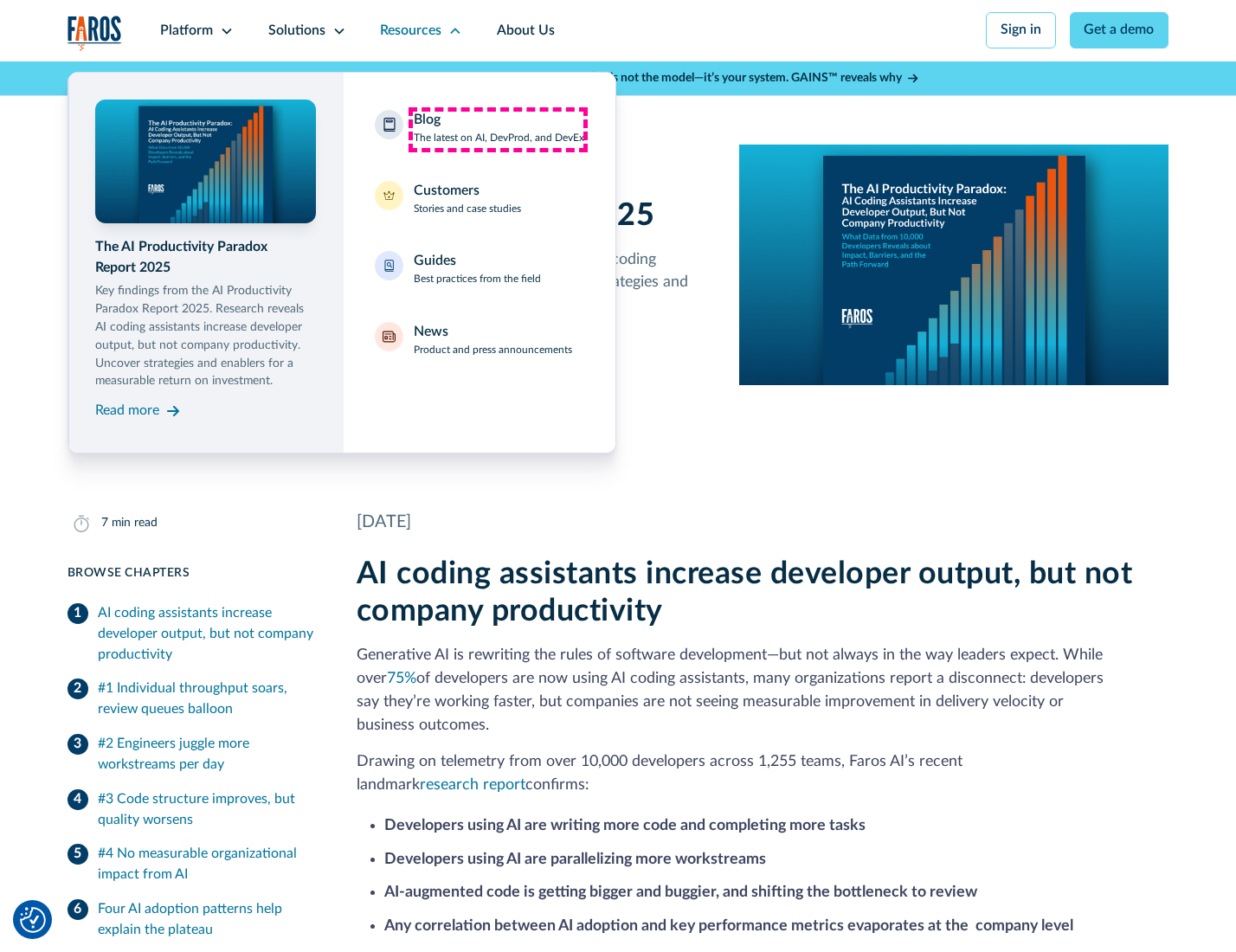
click at [497, 129] on div "Blog The latest on AI, DevProd, and DevEx" at bounding box center [499, 128] width 171 height 37
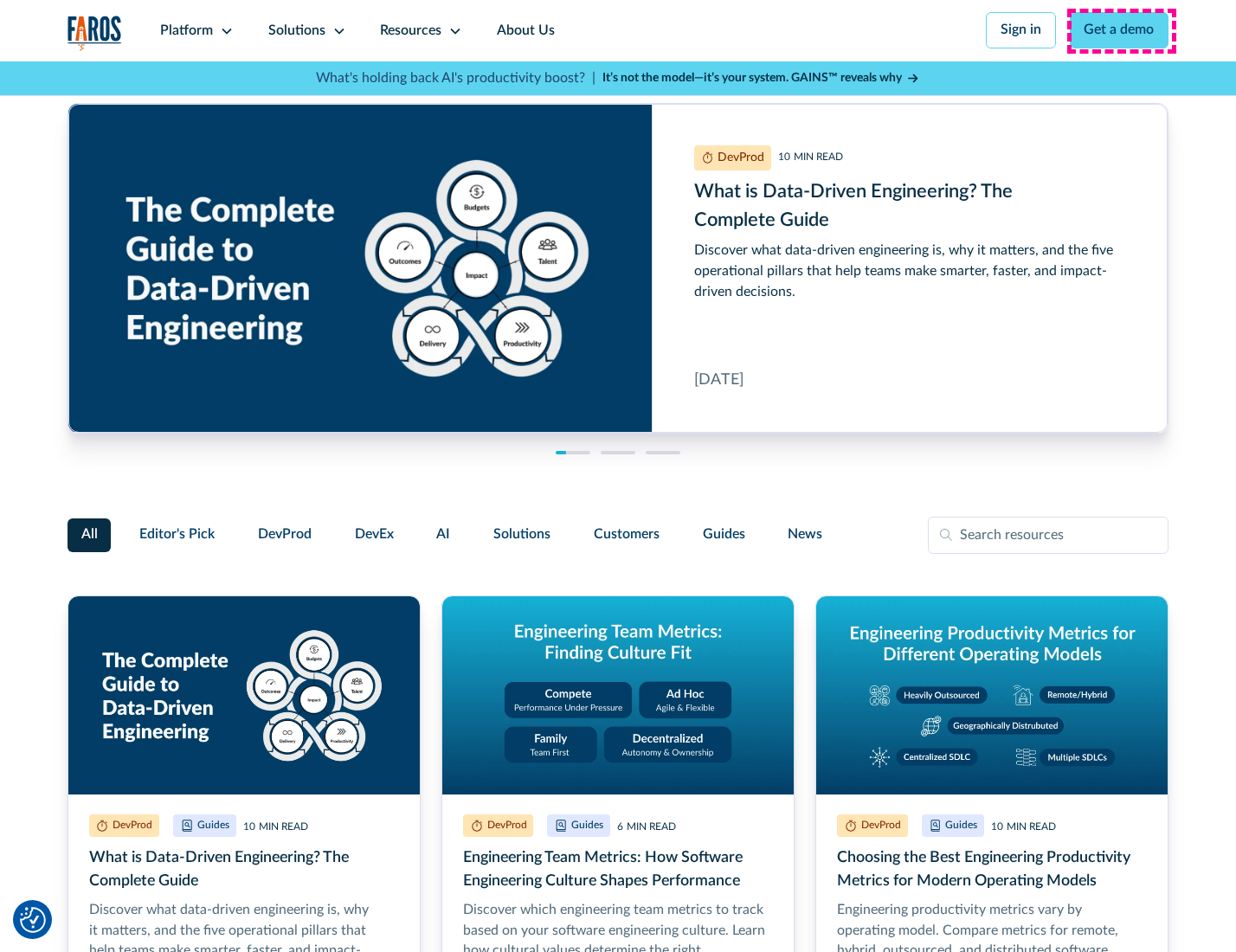
click at [1121, 30] on link "Get a demo" at bounding box center [1119, 30] width 99 height 37
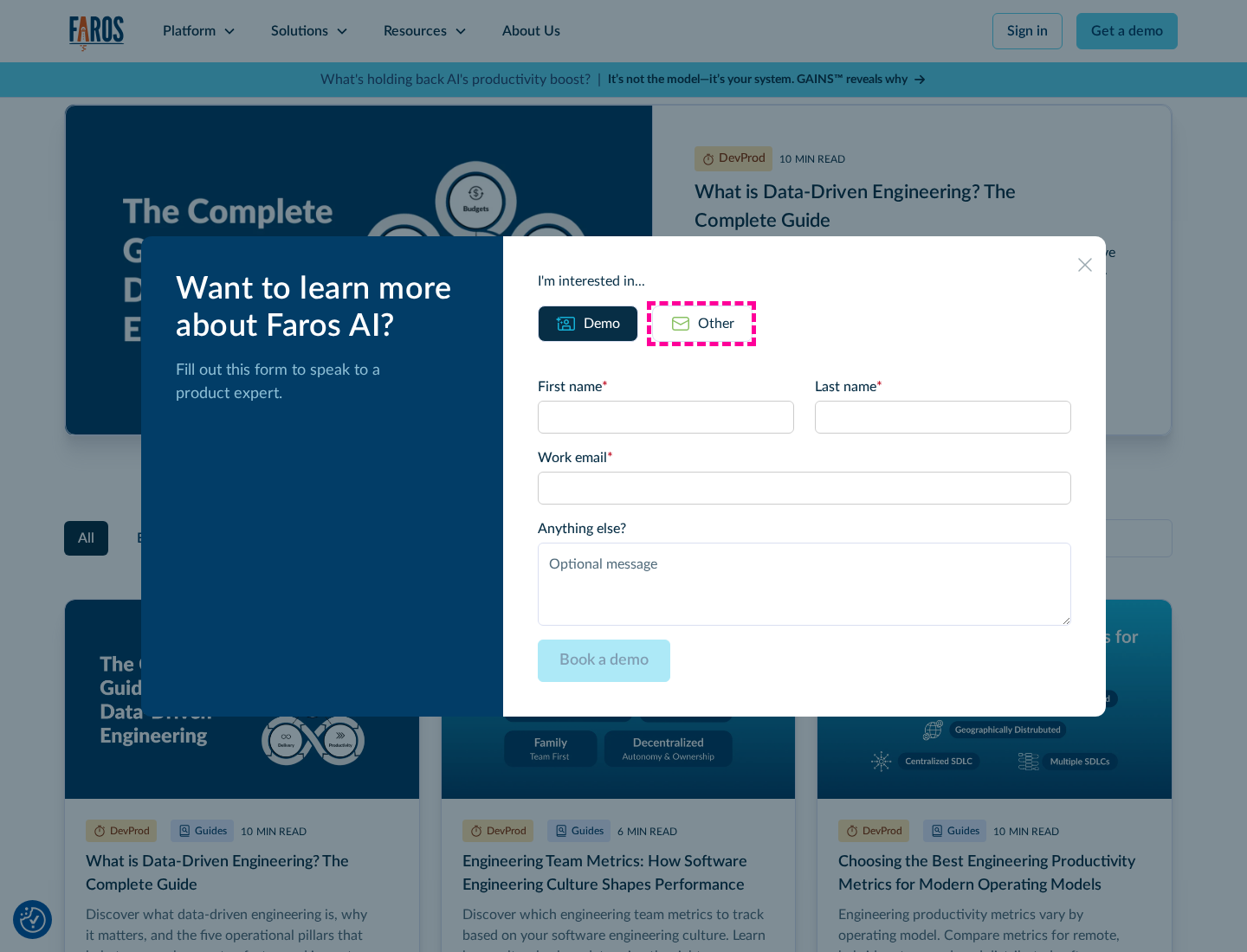
click at [701, 323] on div "Other" at bounding box center [716, 324] width 37 height 21
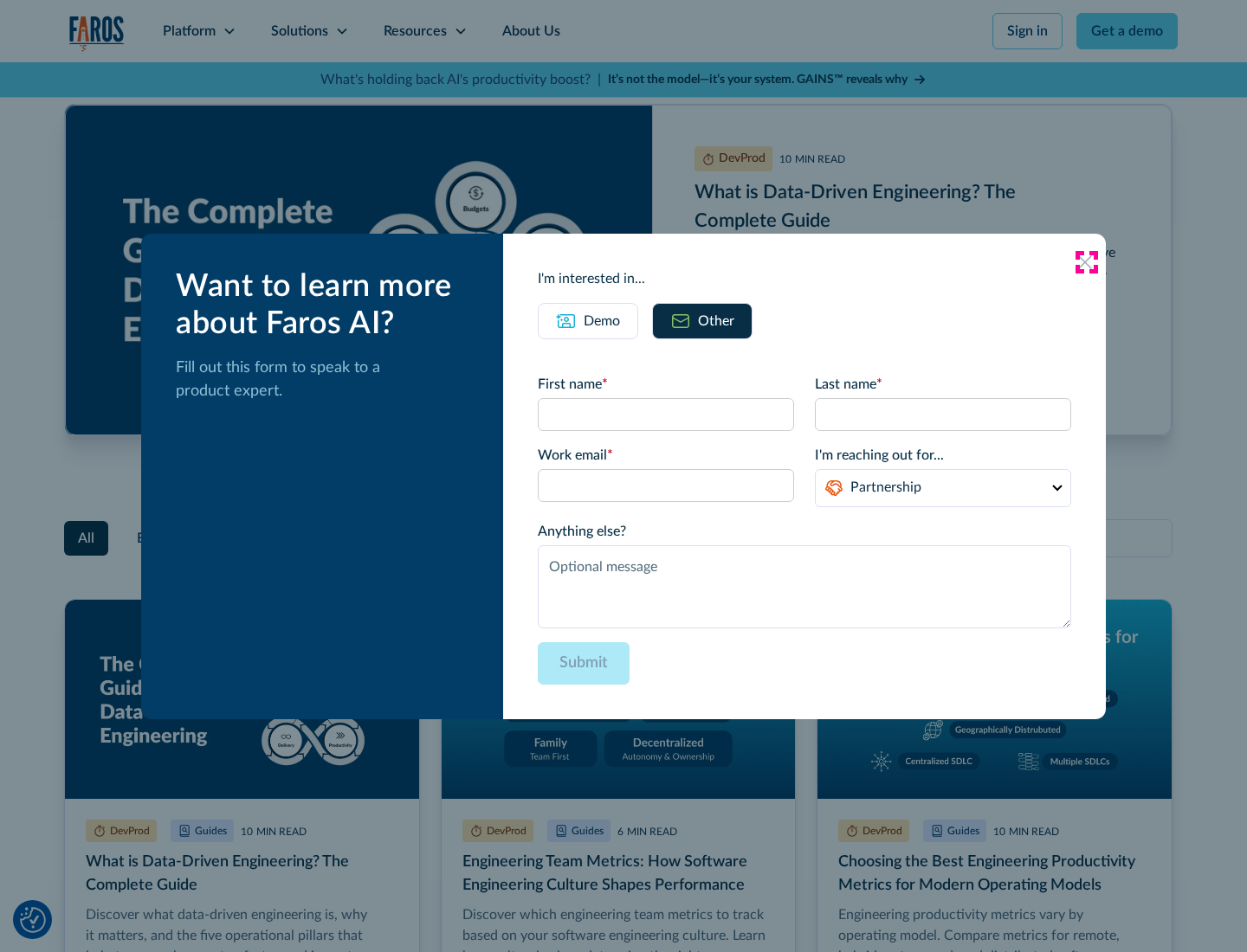
click at [1086, 261] on icon at bounding box center [1085, 262] width 14 height 14
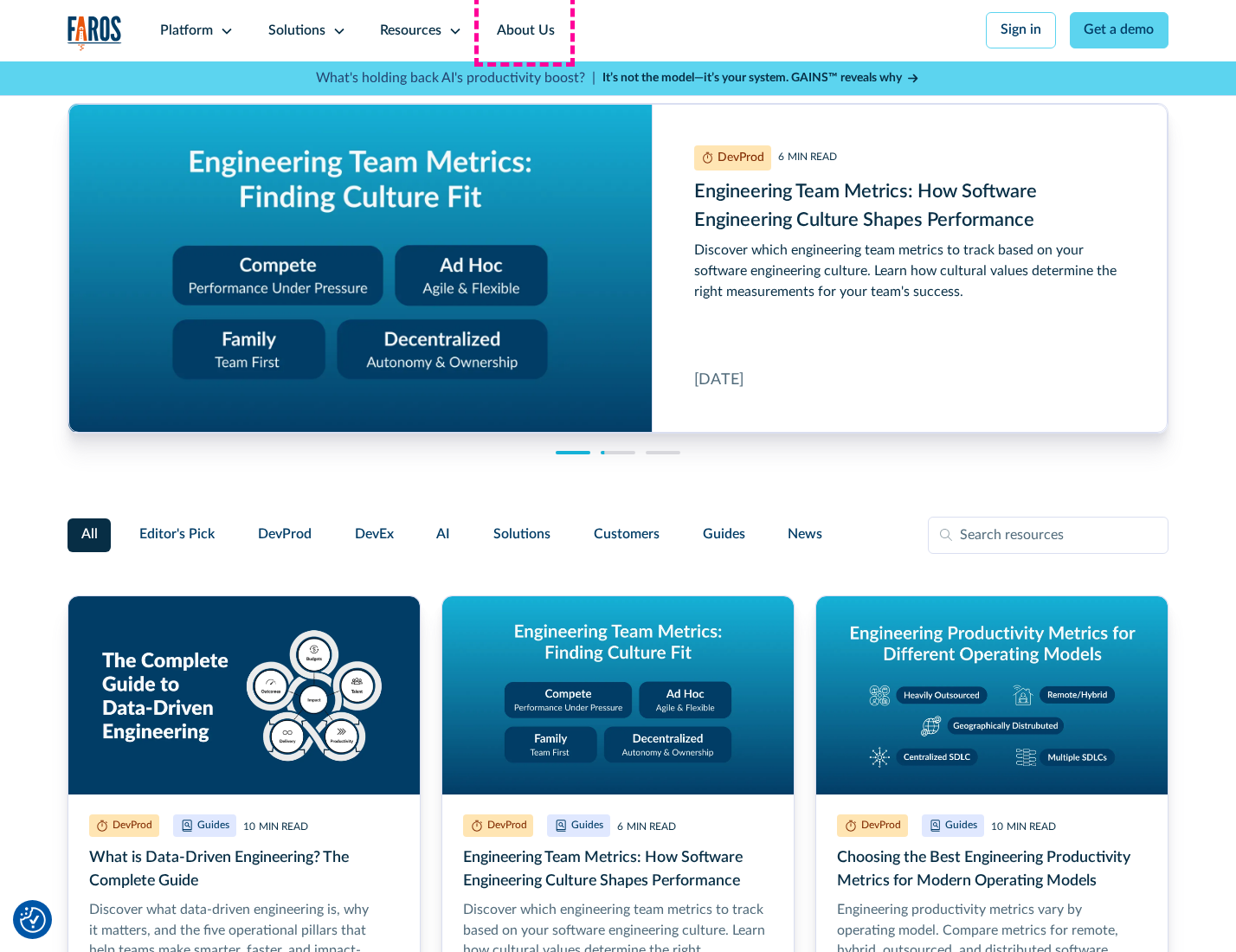
click at [523, 30] on link "About Us" at bounding box center [526, 30] width 92 height 62
